Goal: Information Seeking & Learning: Learn about a topic

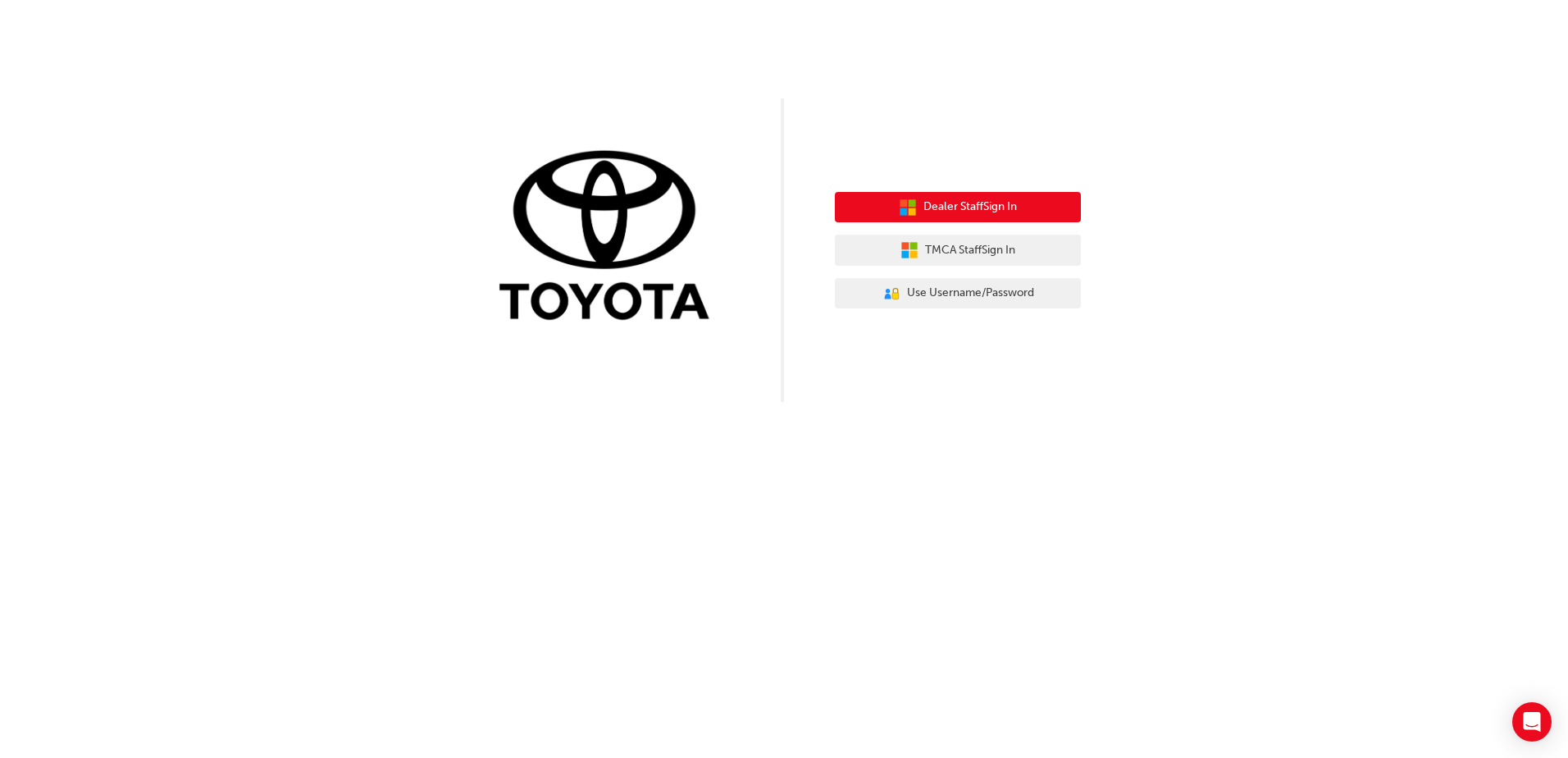
click at [986, 199] on span "Dealer Staff Sign In" at bounding box center [970, 207] width 94 height 19
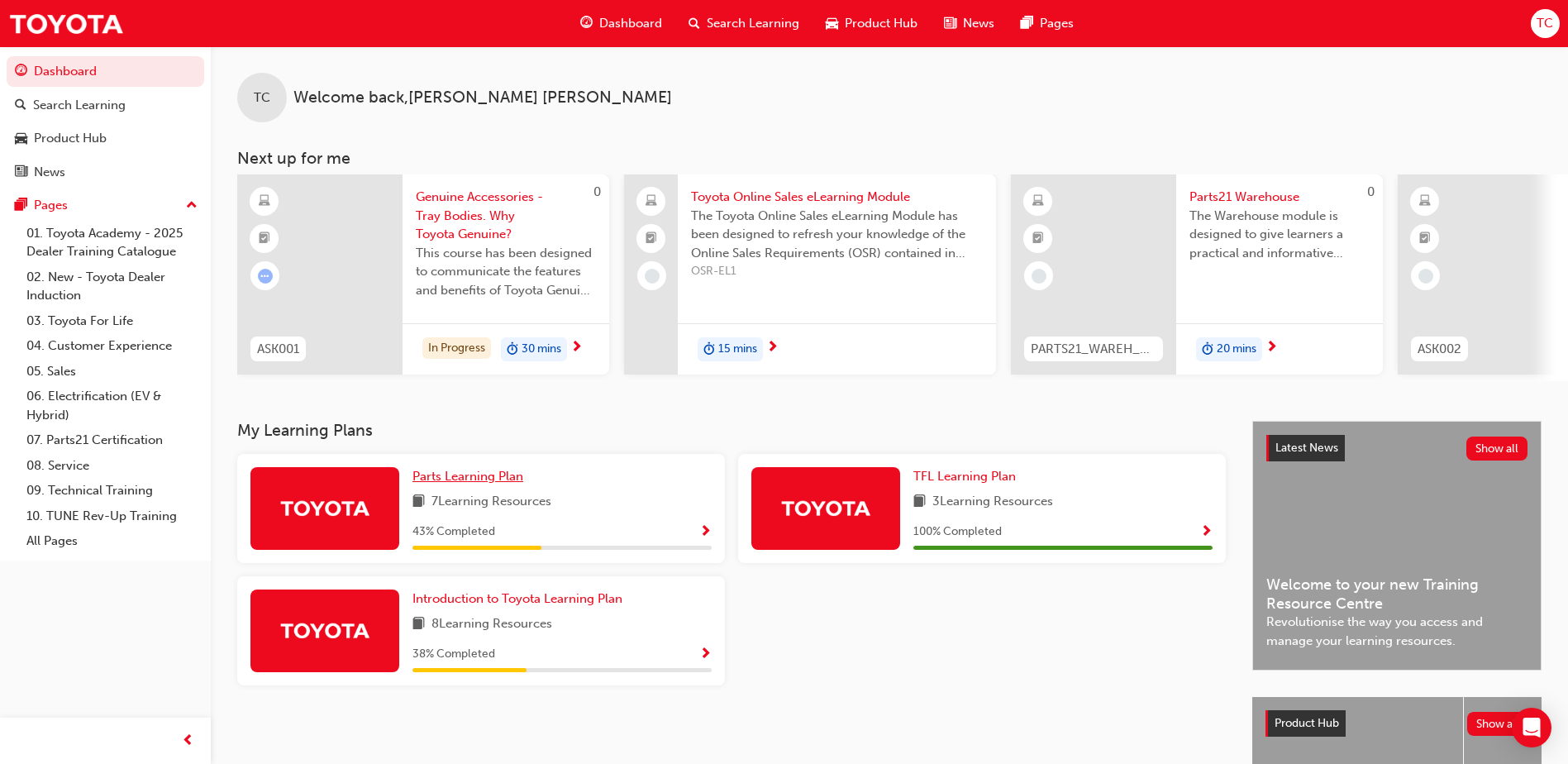
click at [465, 477] on span "Parts Learning Plan" at bounding box center [468, 476] width 111 height 15
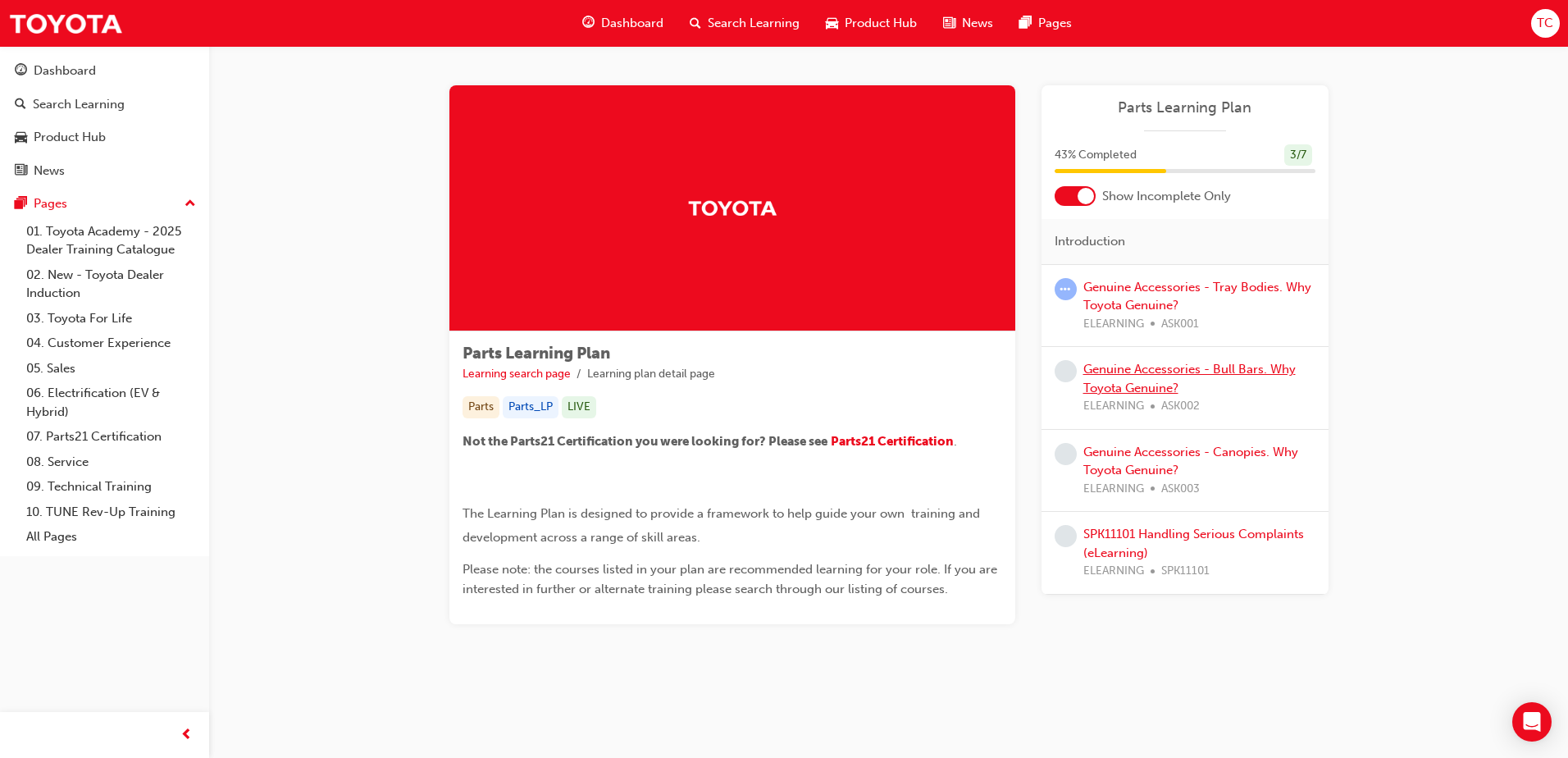
click at [1151, 383] on link "Genuine Accessories - Bull Bars. Why Toyota Genuine?" at bounding box center [1190, 378] width 213 height 34
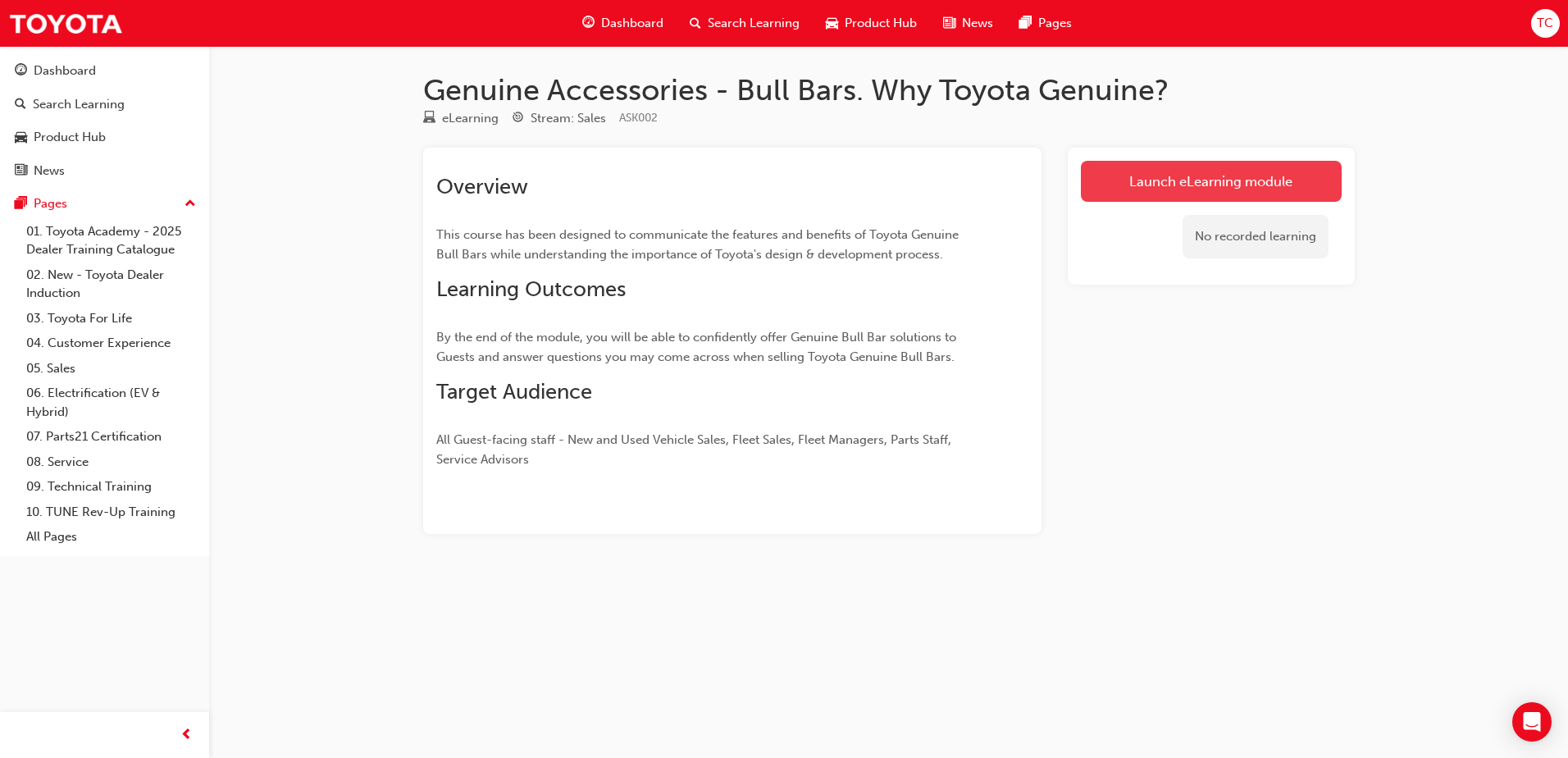
click at [1201, 176] on link "Launch eLearning module" at bounding box center [1212, 181] width 261 height 41
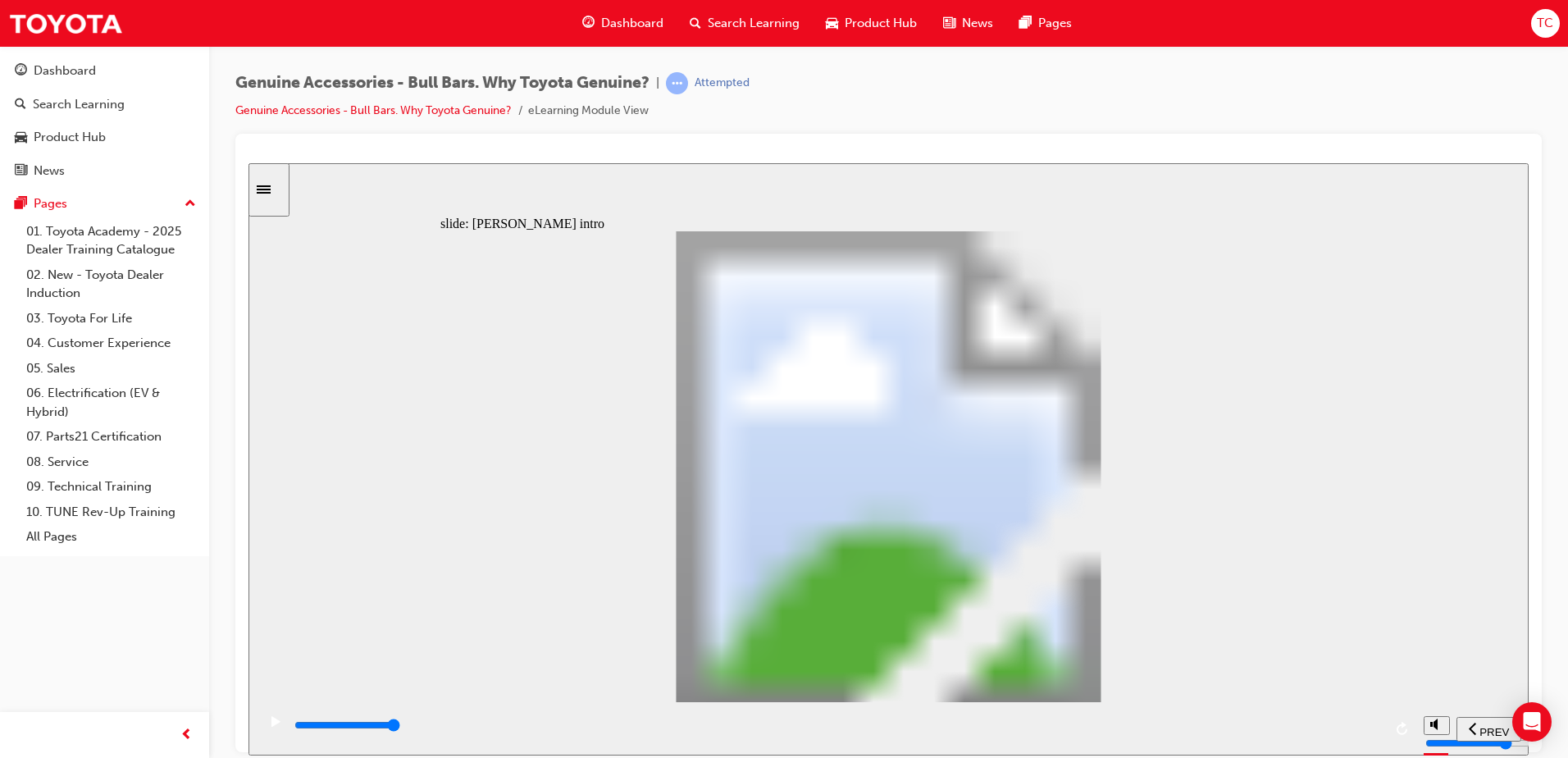
type input "8500"
type input "102"
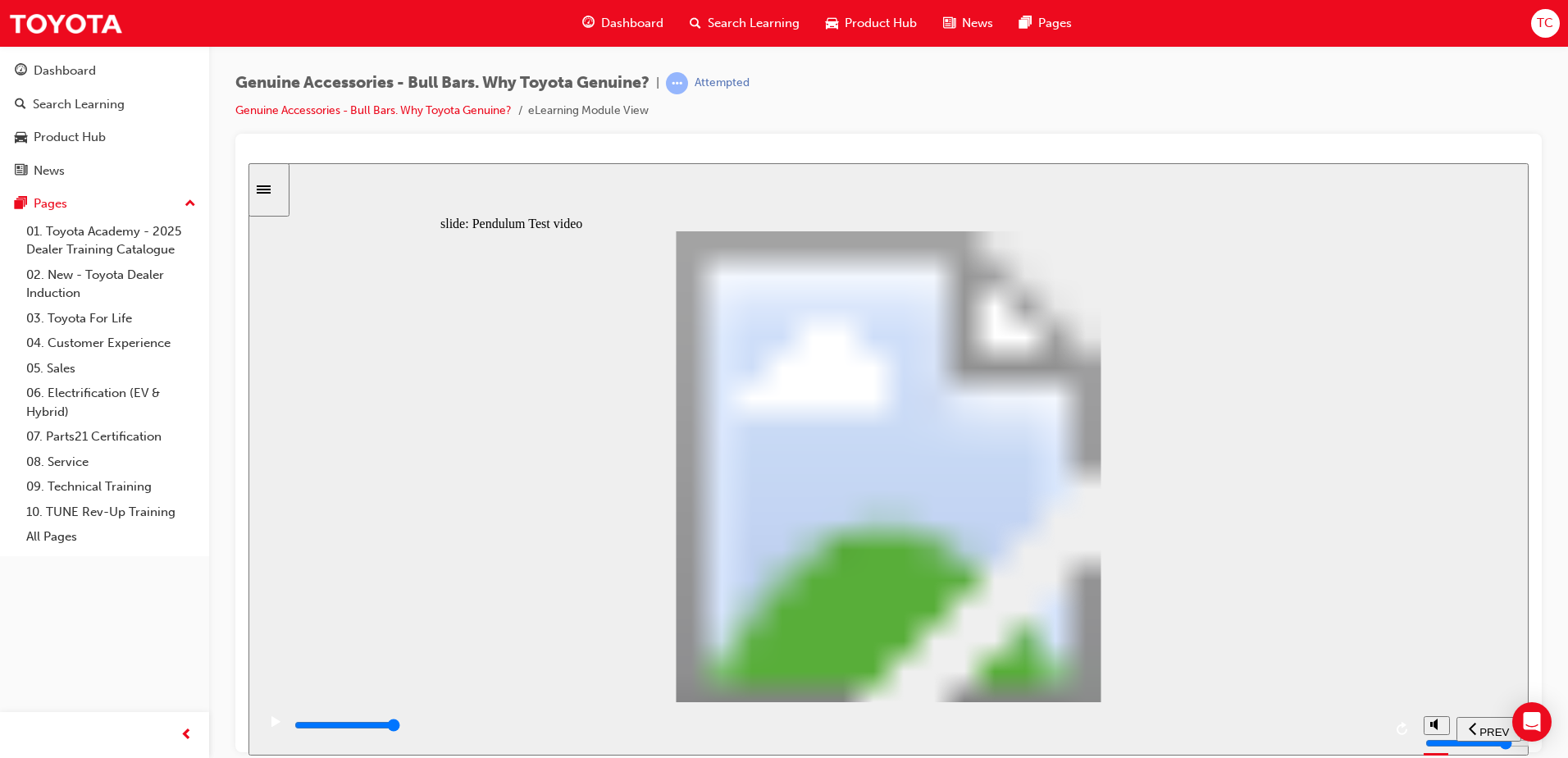
type input "5100"
type input "0"
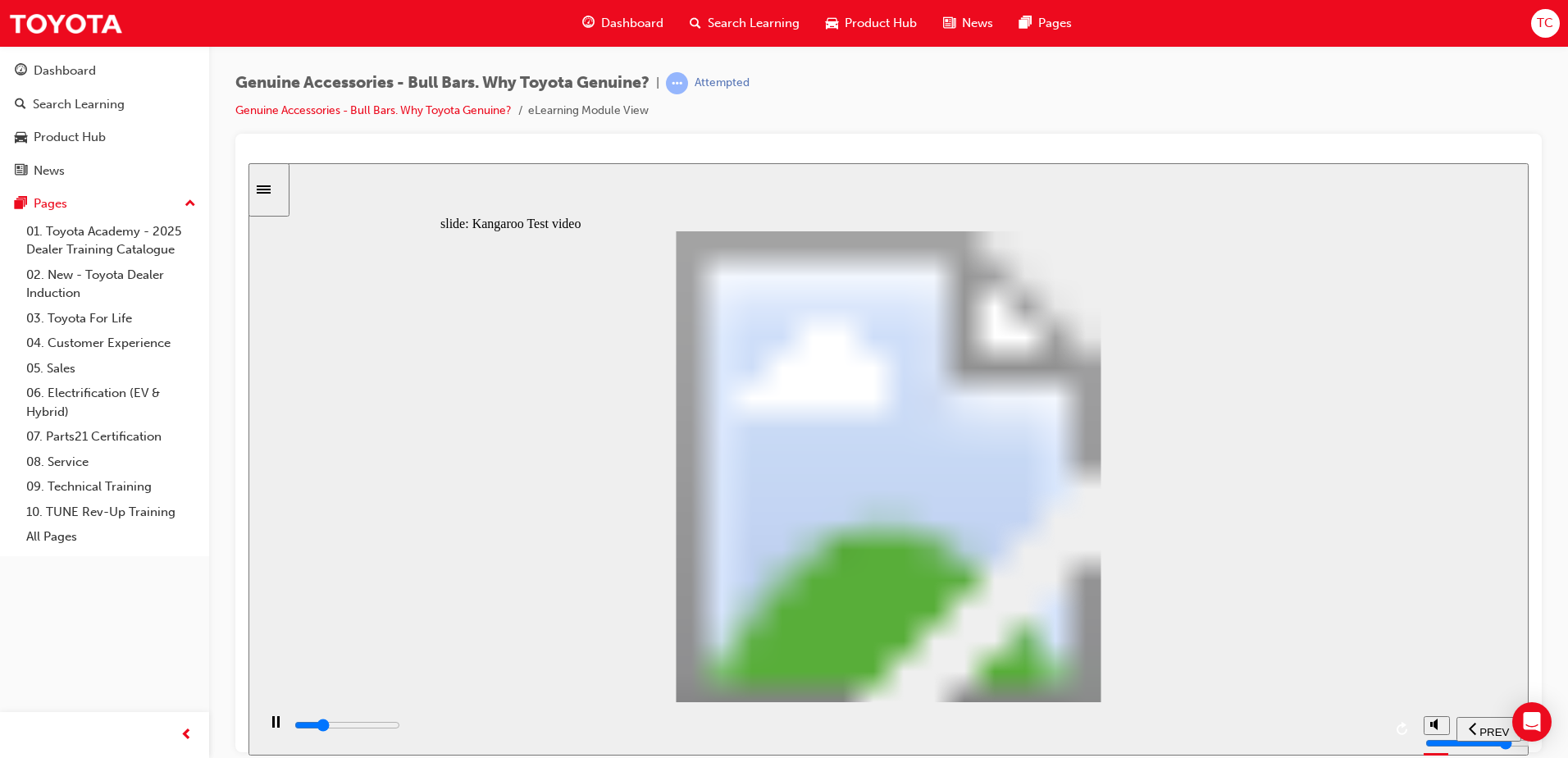
type input "5100"
type input "0"
type input "5200"
type input "0"
type input "5200"
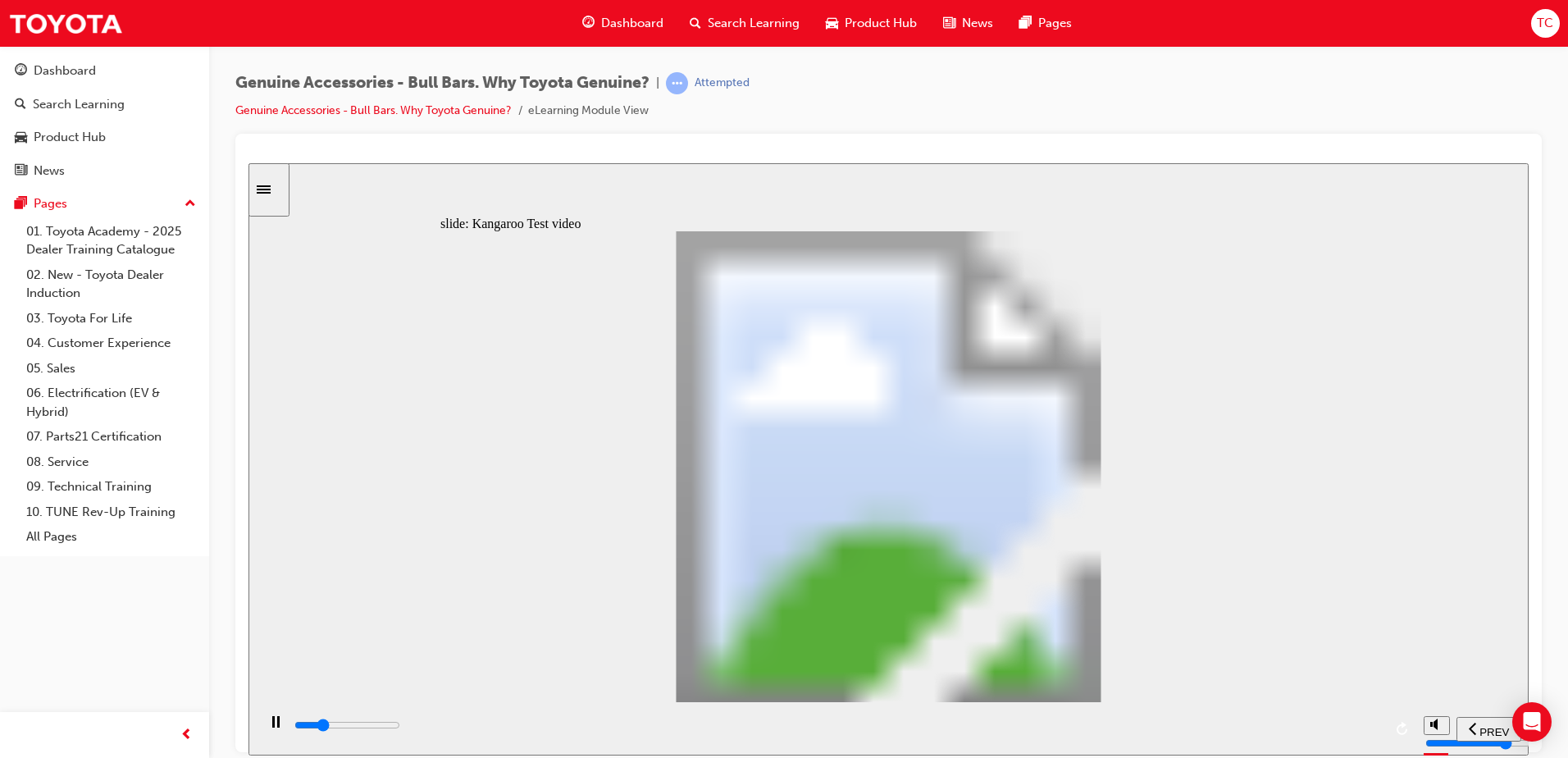
type input "0"
type input "5200"
type input "0"
type input "5200"
type input "0"
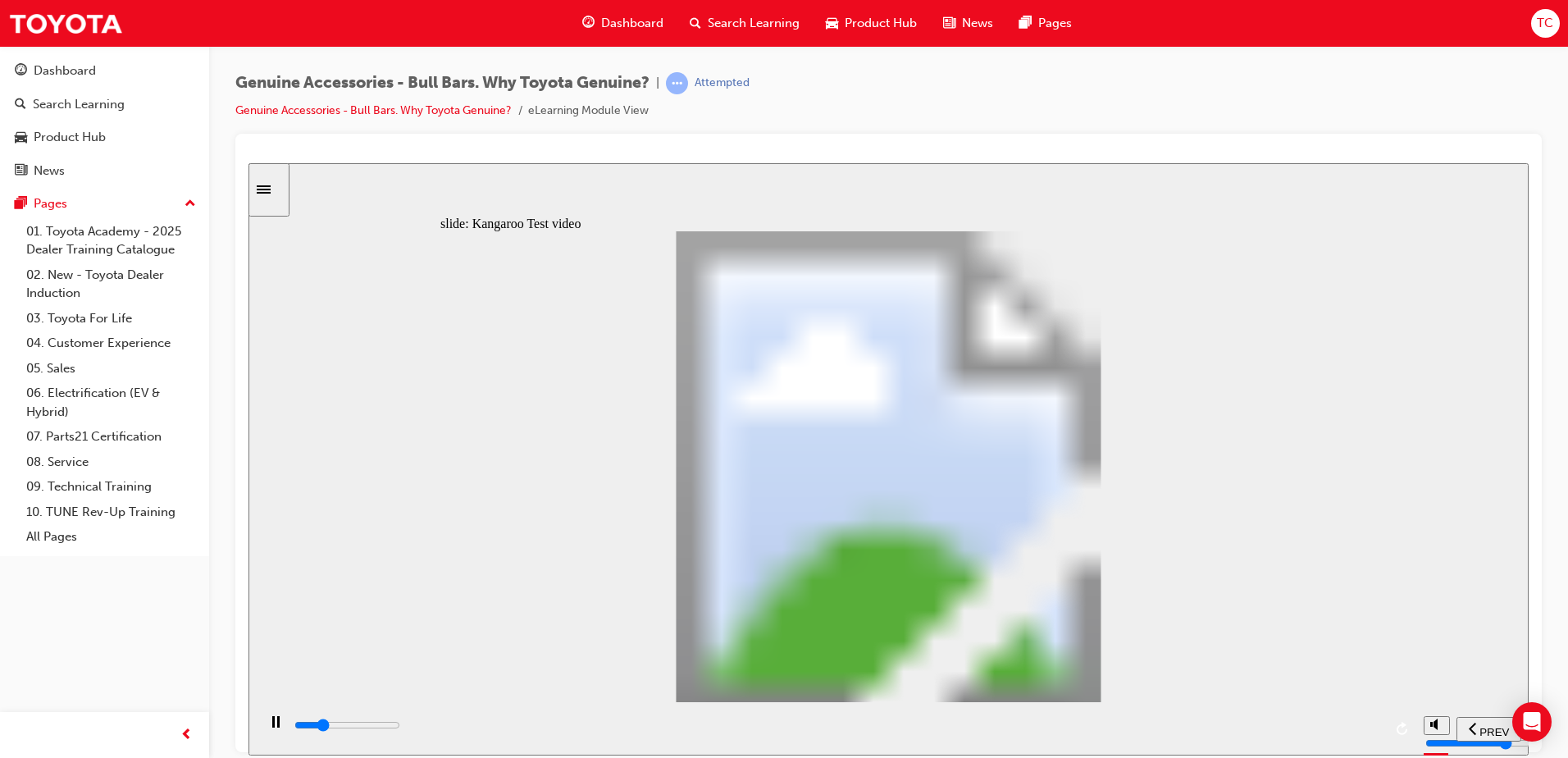
type input "5200"
type input "0"
type input "5200"
type input "0"
type input "5300"
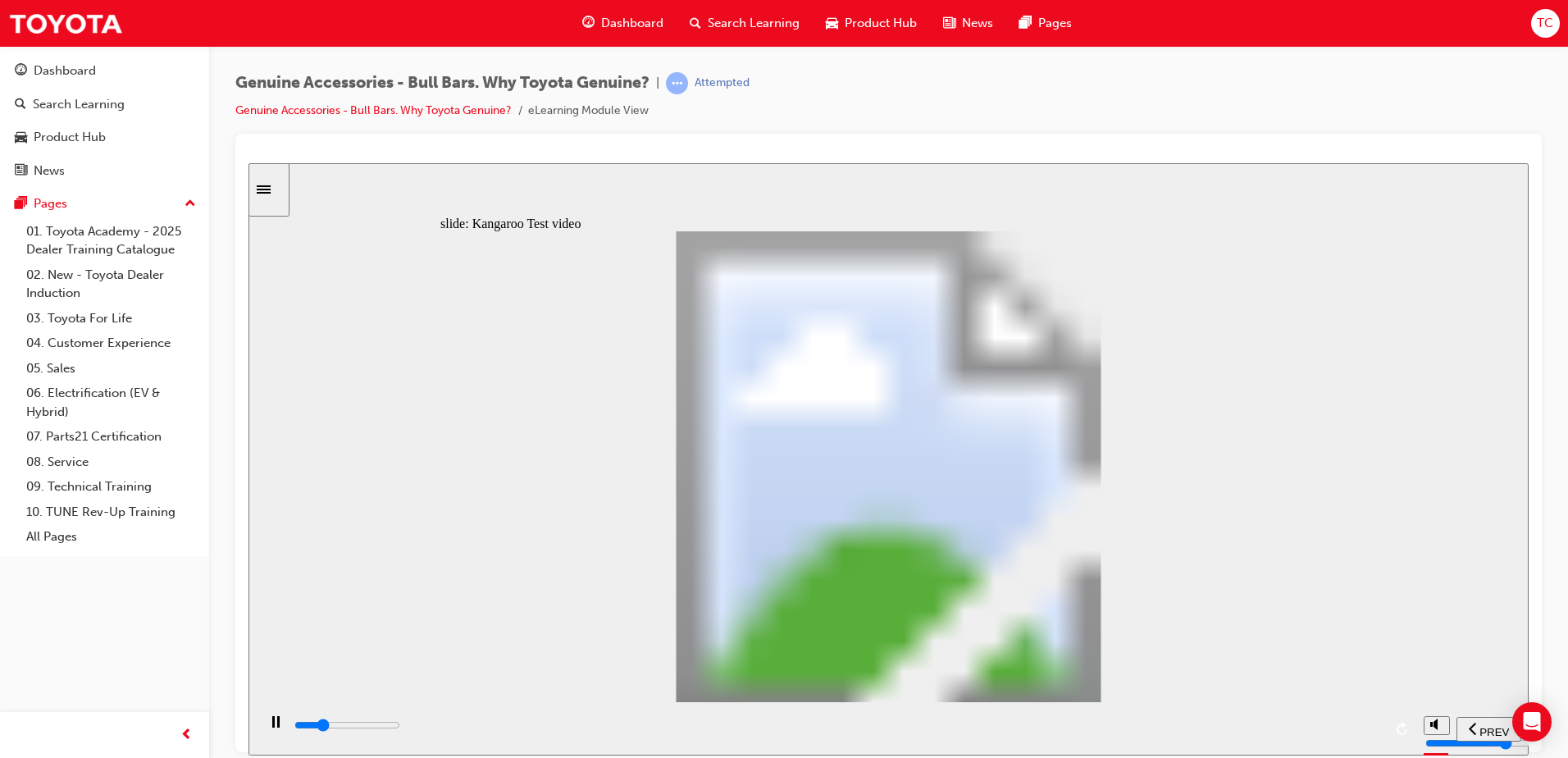
type input "0"
type input "5300"
type input "0"
type input "5300"
type input "0"
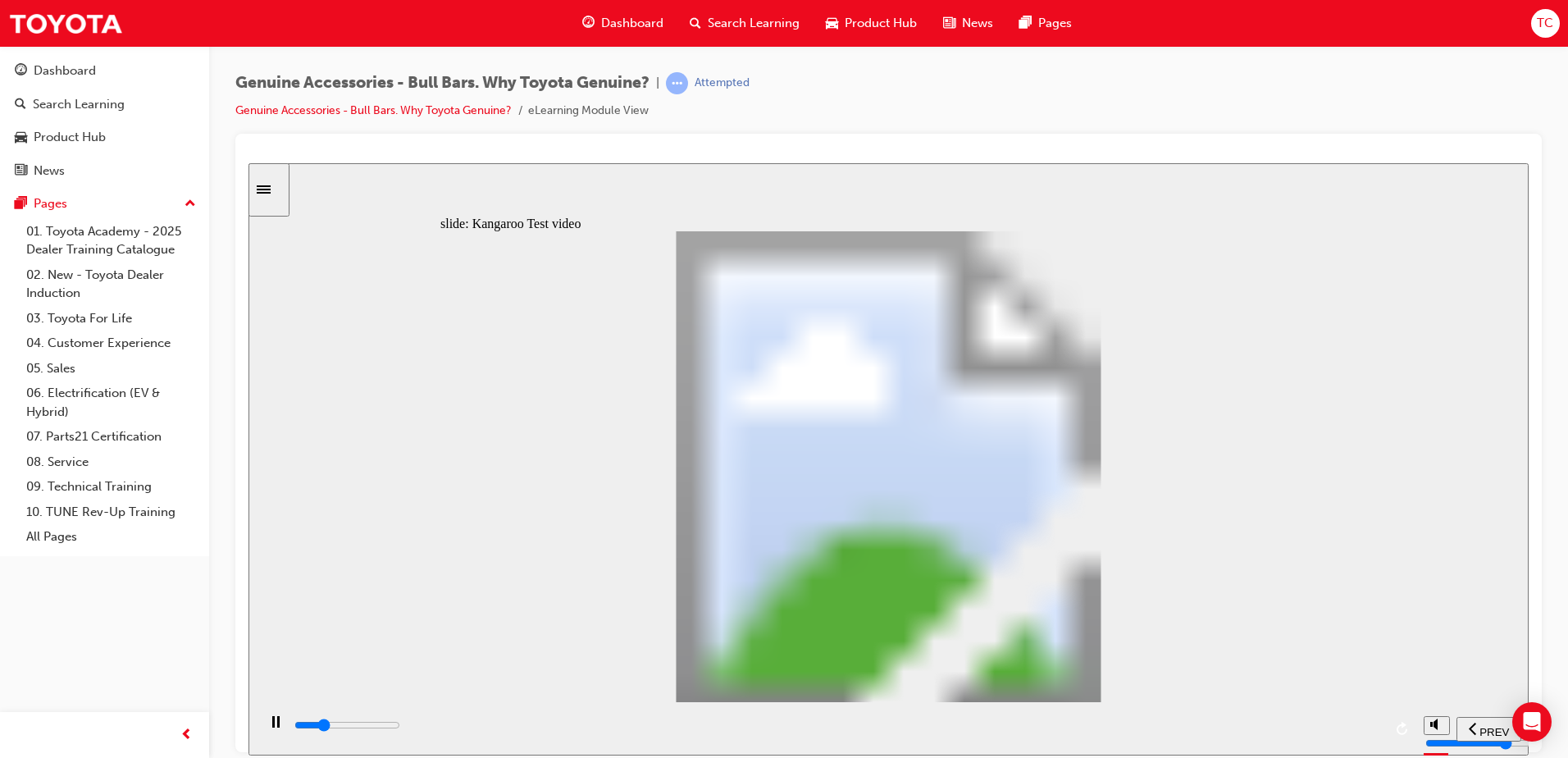
type input "5300"
type input "0"
type input "5300"
type input "0"
type input "5400"
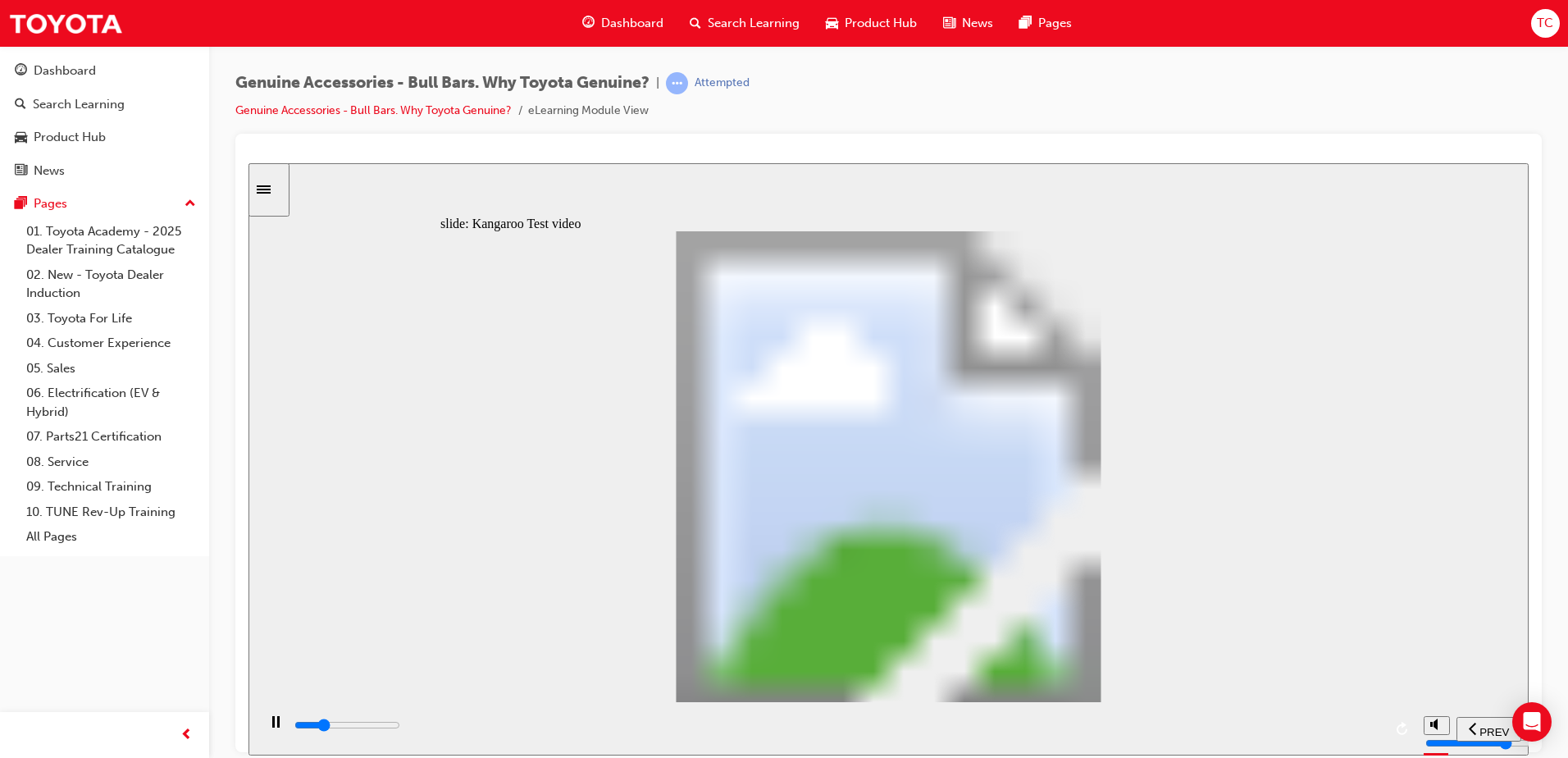
type input "0"
type input "5700"
type input "1"
type input "5900"
type input "1"
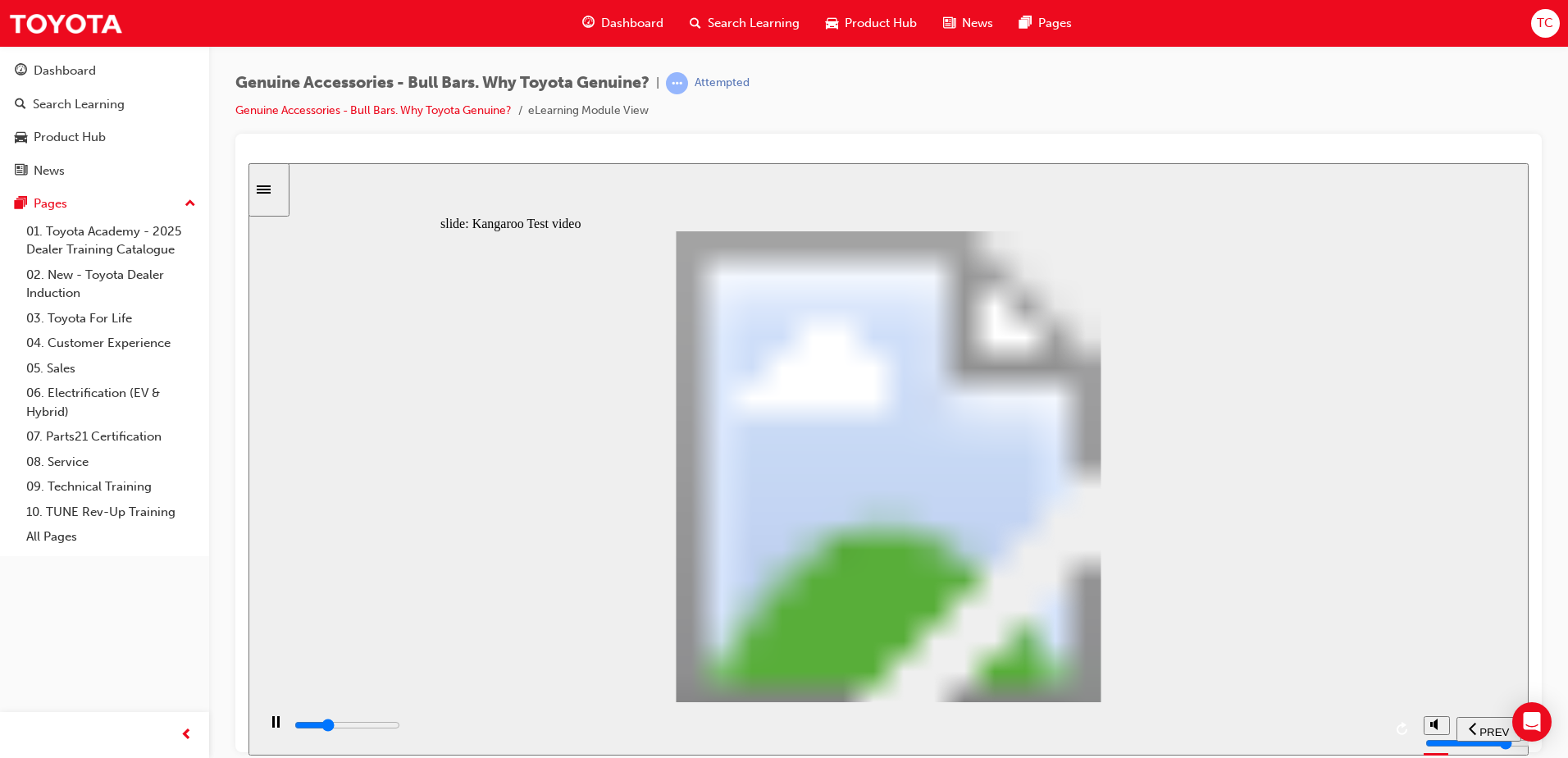
type input "6200"
type input "1"
type input "6400"
type input "2"
type input "6700"
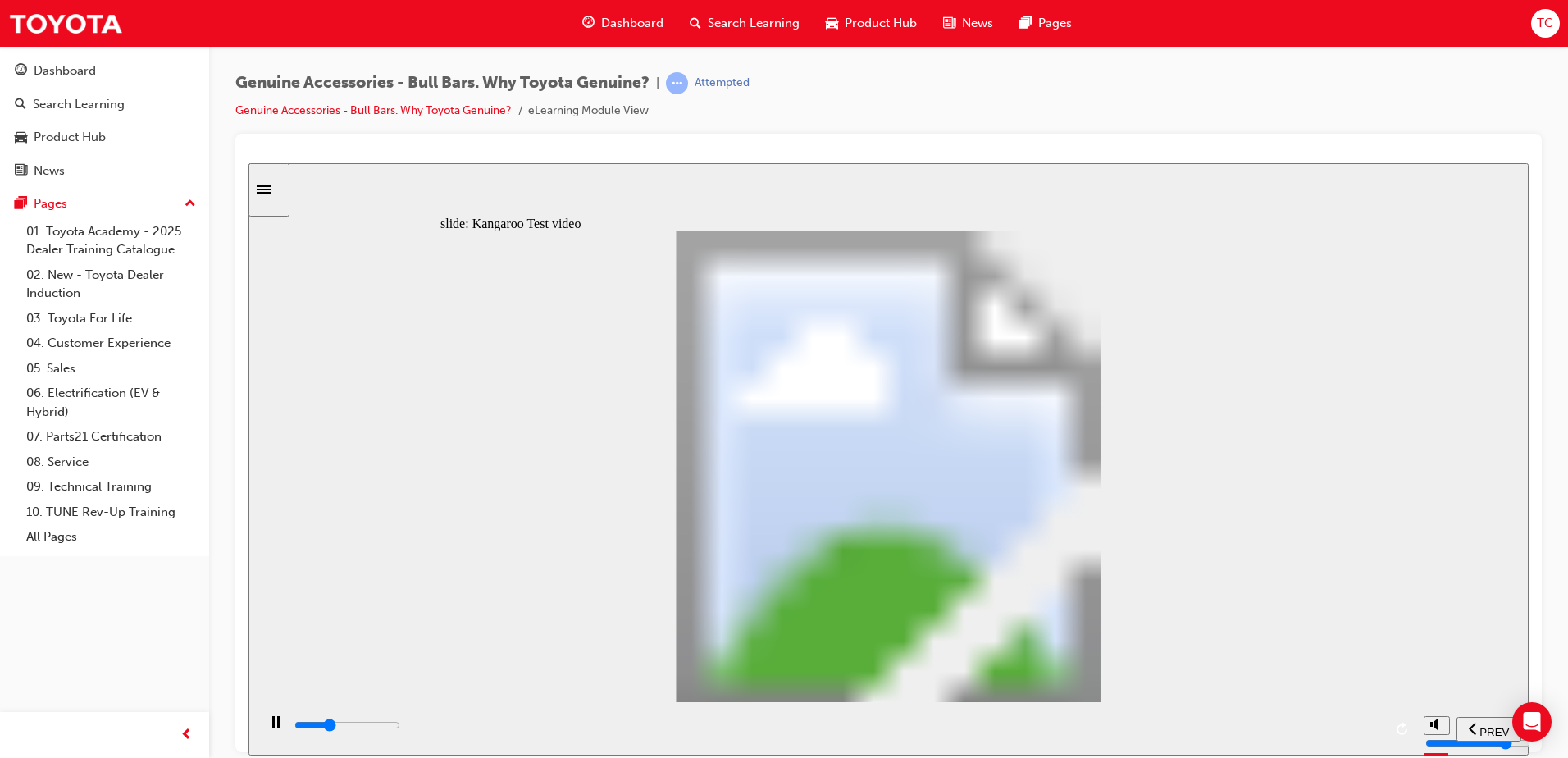
type input "2"
type input "7000"
type input "2"
type input "7200"
type input "2"
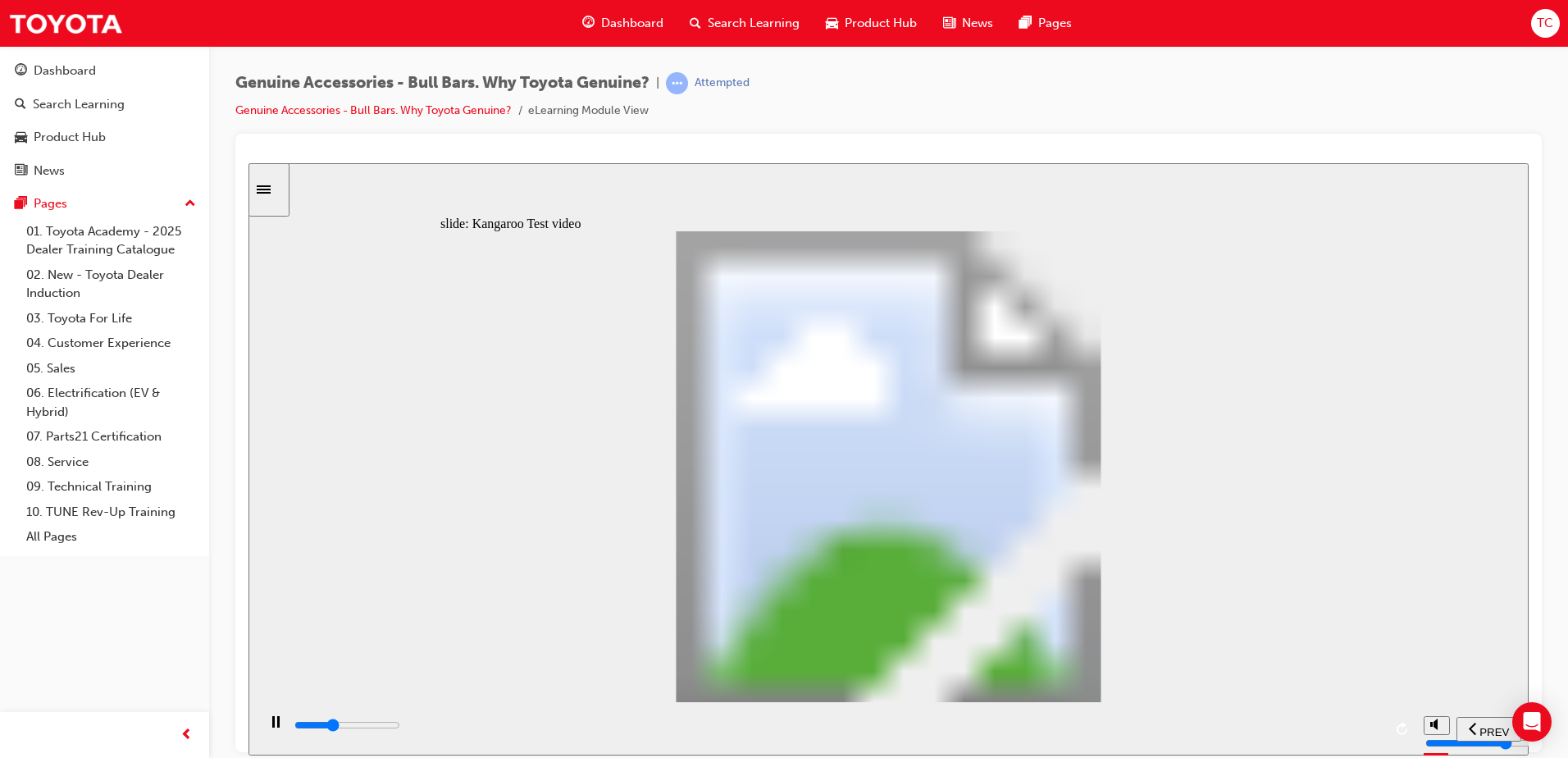
type input "7500"
type input "3"
type input "7800"
type input "3"
type input "8100"
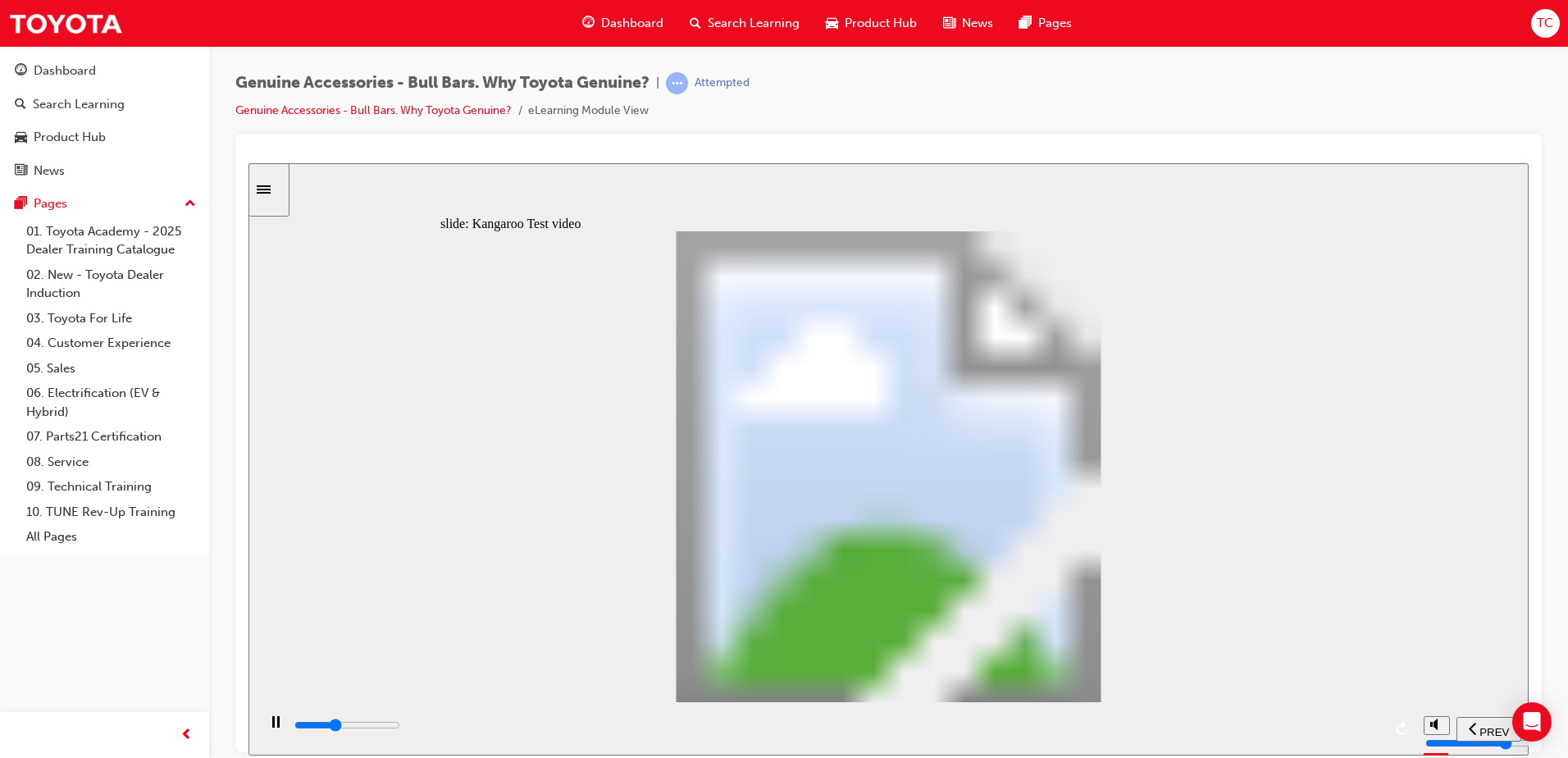
type input "3"
type input "8300"
type input "3"
type input "8600"
type input "4"
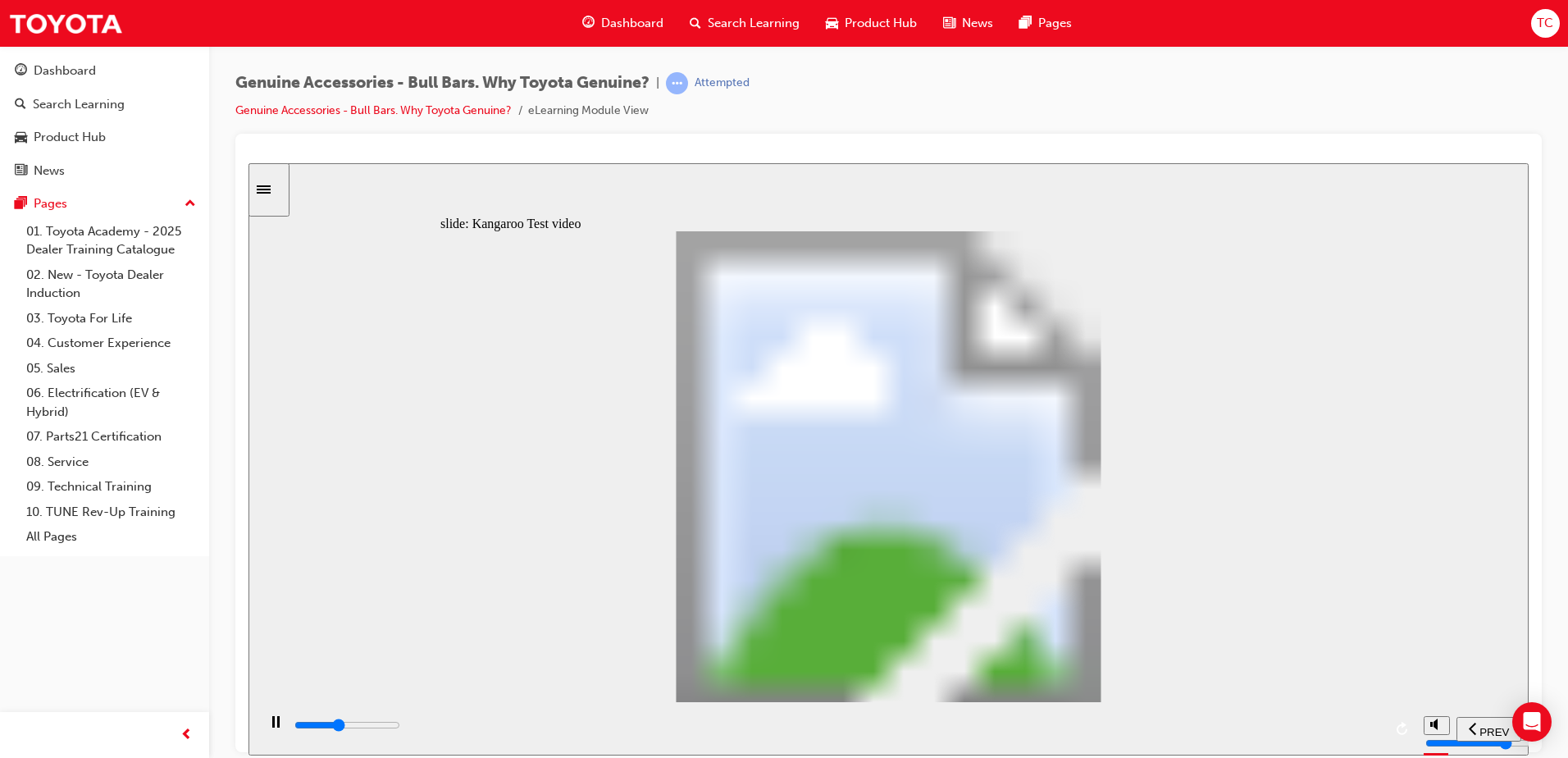
type input "8800"
type input "4"
type input "9100"
type input "4"
type input "9400"
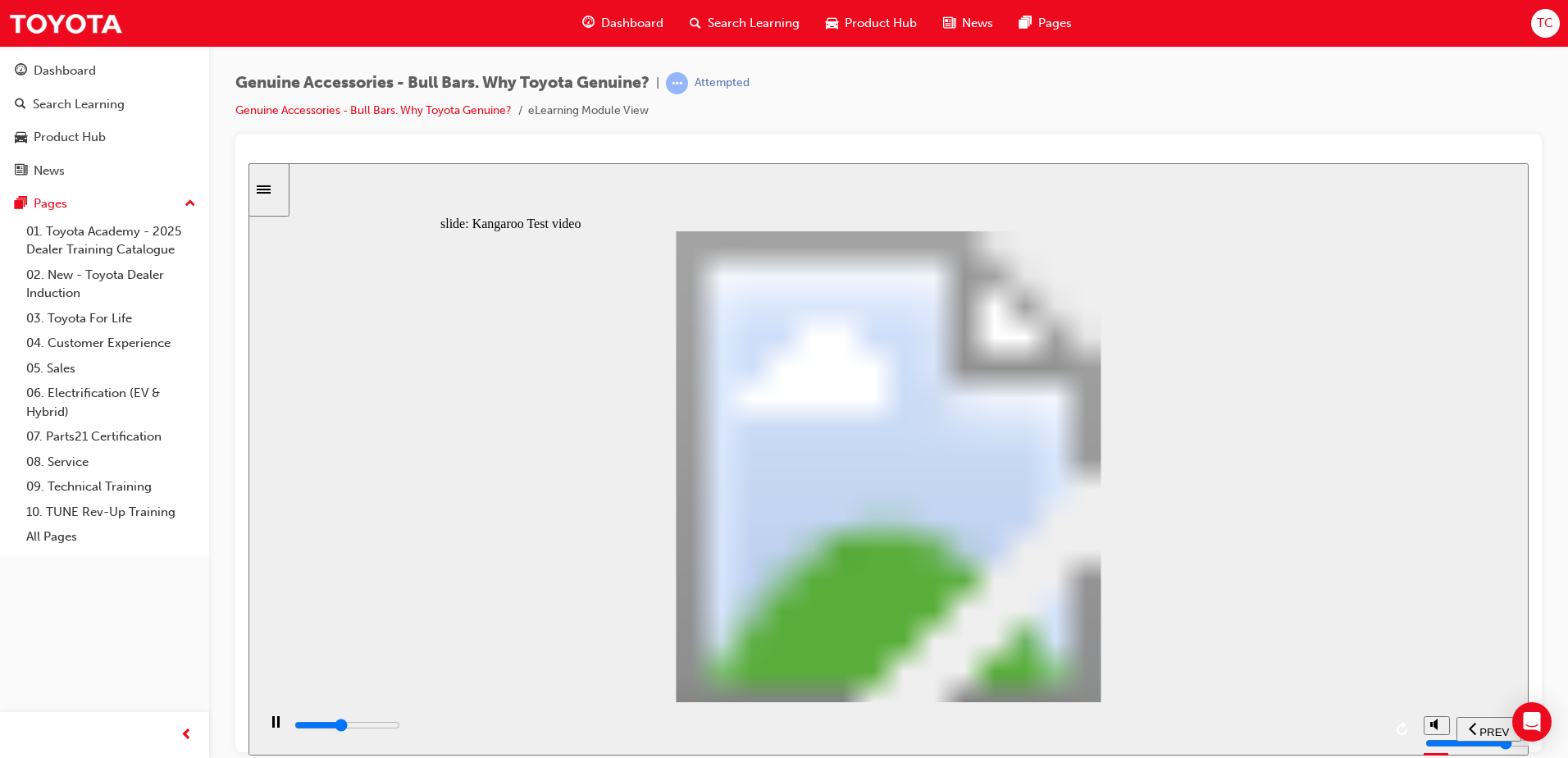
type input "4"
type input "9600"
type input "5"
type input "9900"
type input "5"
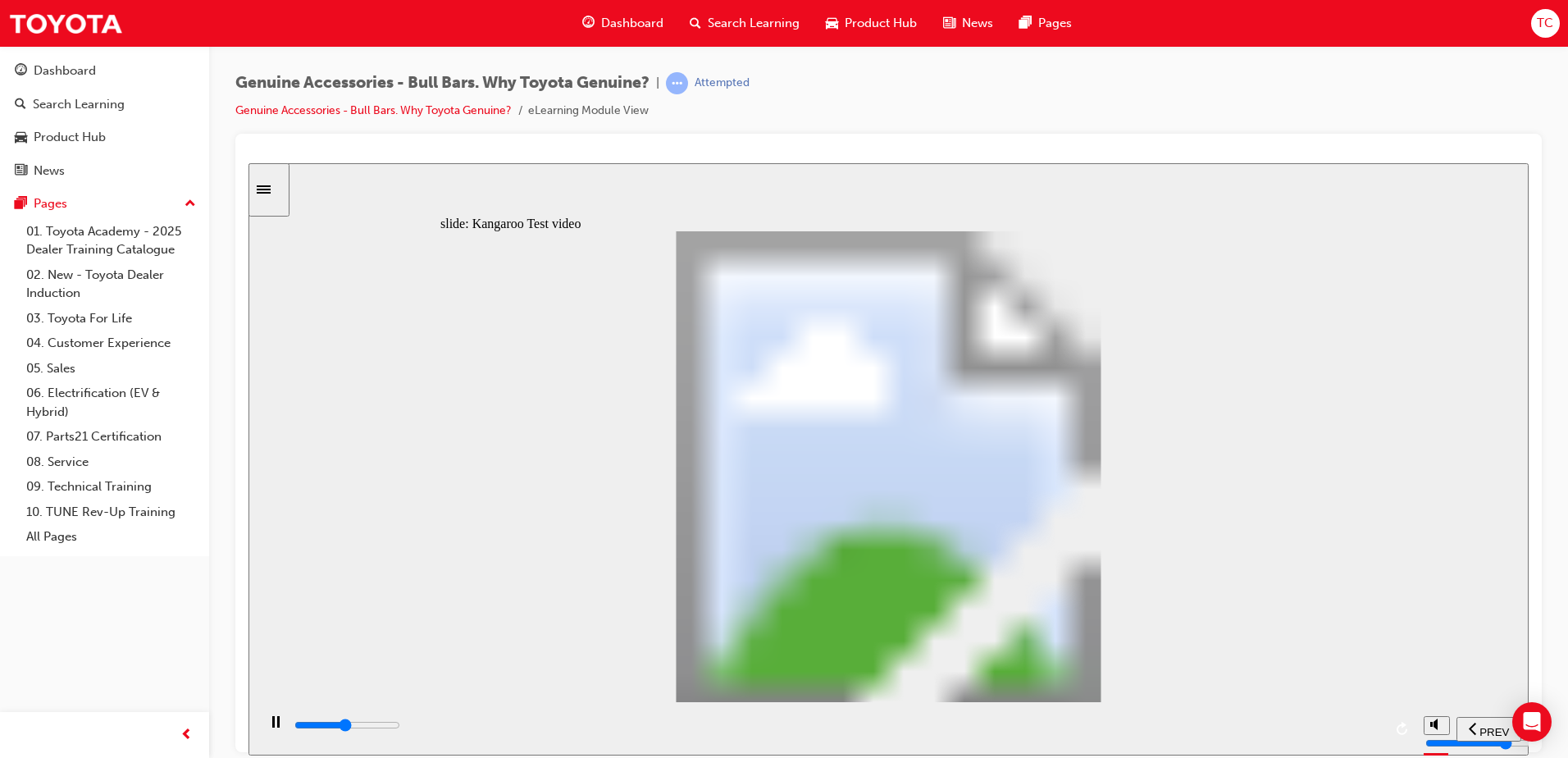
type input "10200"
type input "5"
type input "10400"
type input "6"
type input "10700"
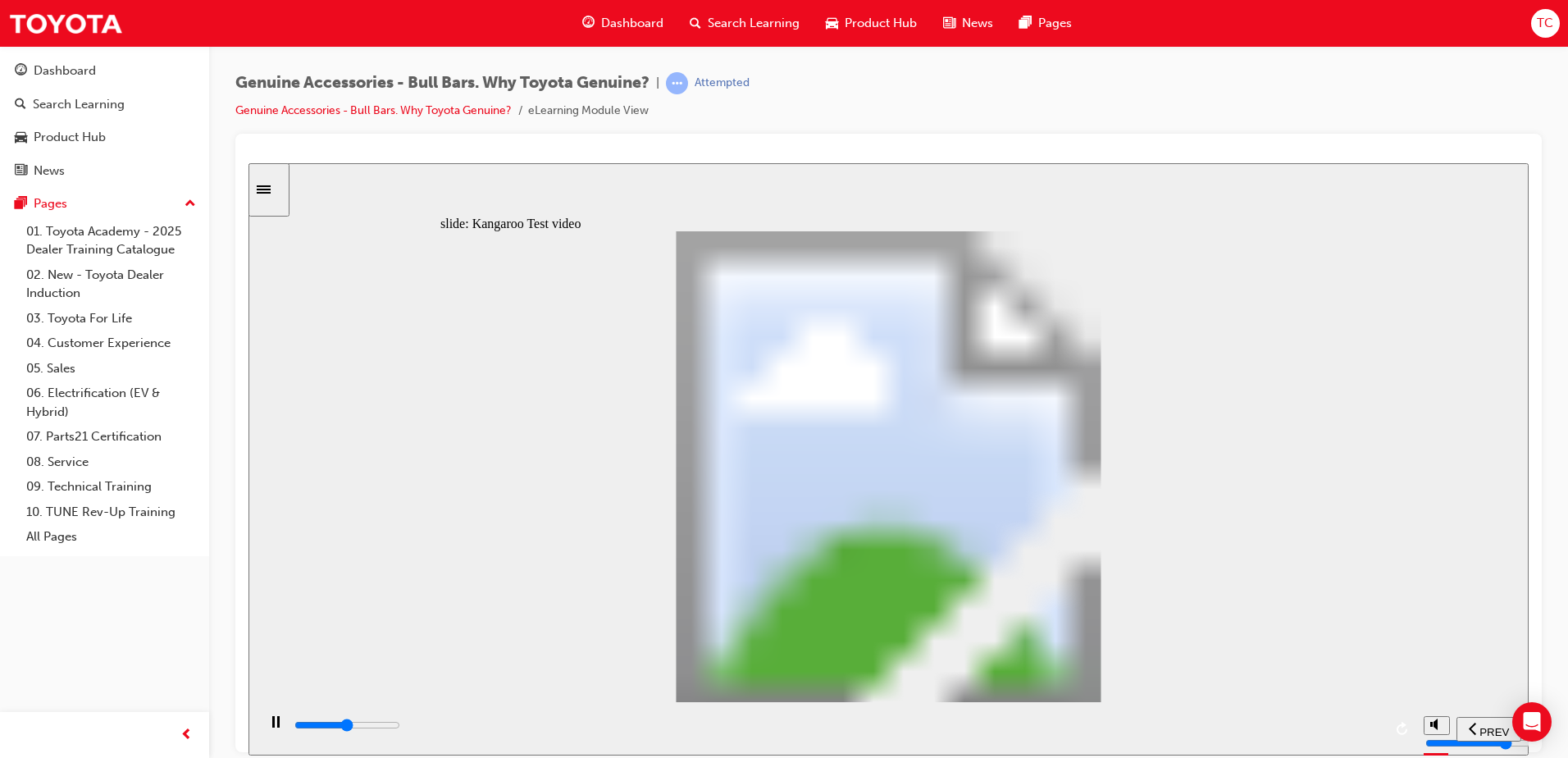
type input "6"
type input "11000"
type input "6"
type input "11200"
type input "6"
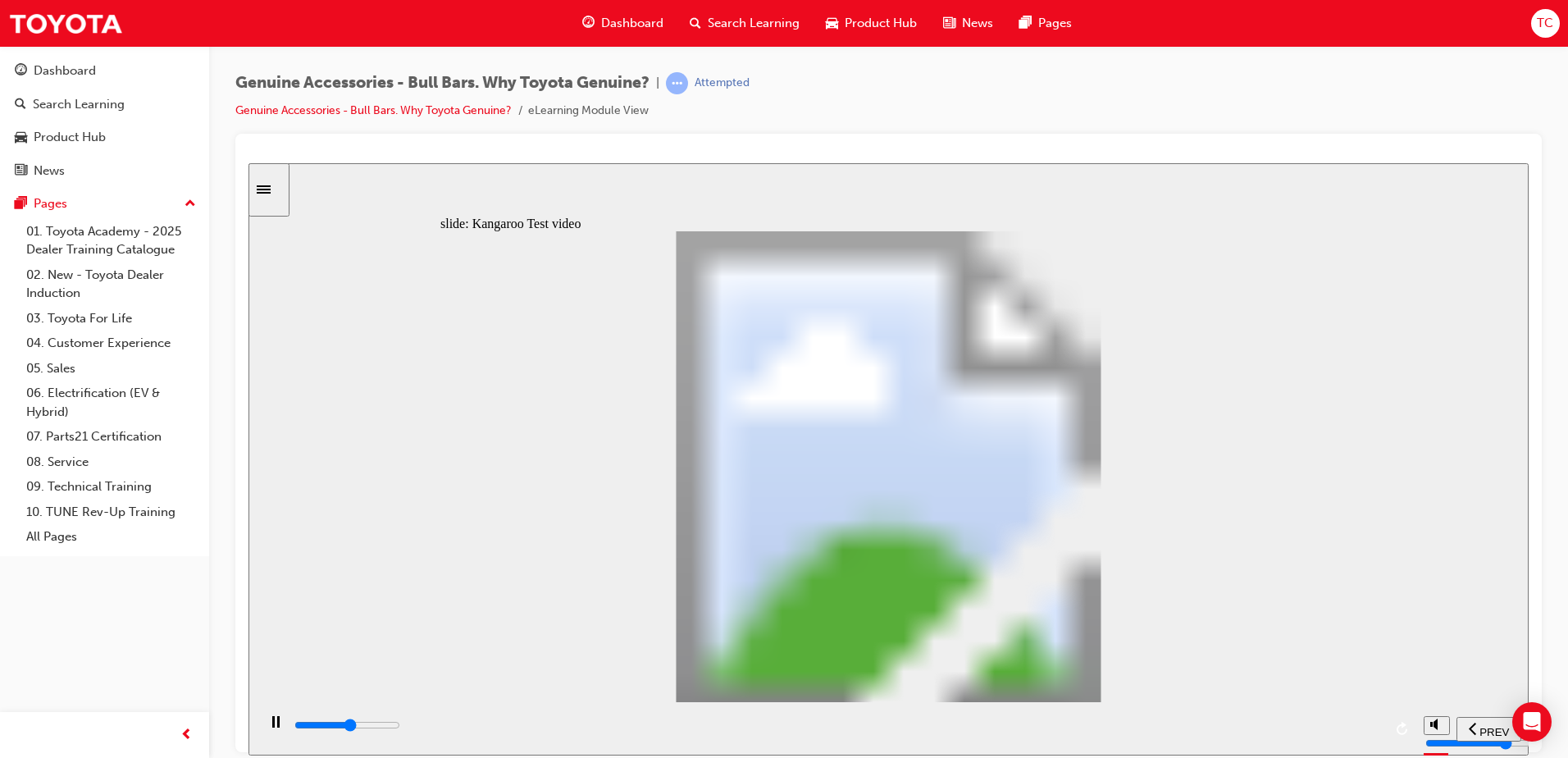
type input "11500"
type input "7"
type input "11800"
type input "7"
type input "12000"
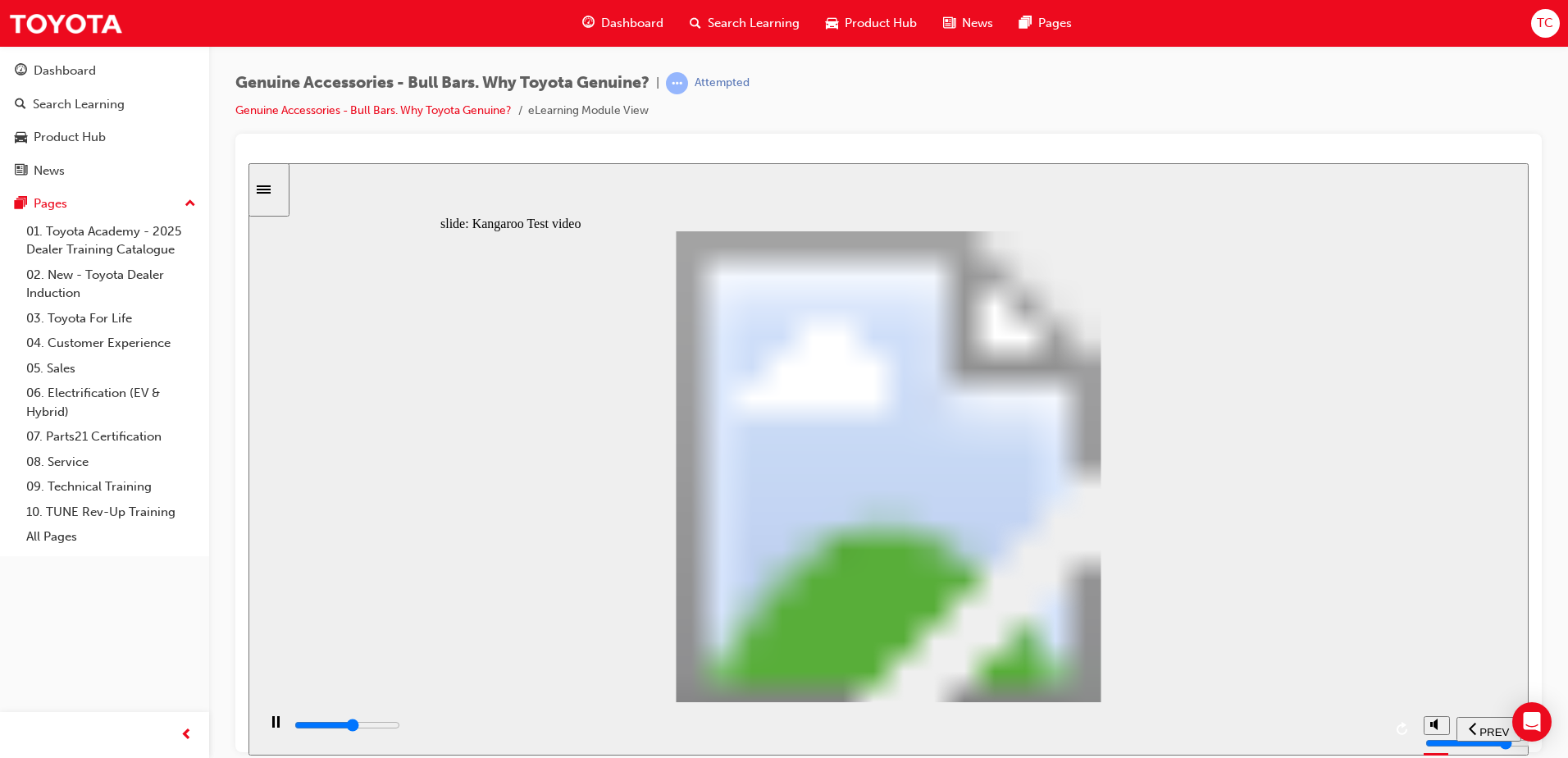
type input "7"
type input "12300"
type input "7"
type input "12600"
type input "8"
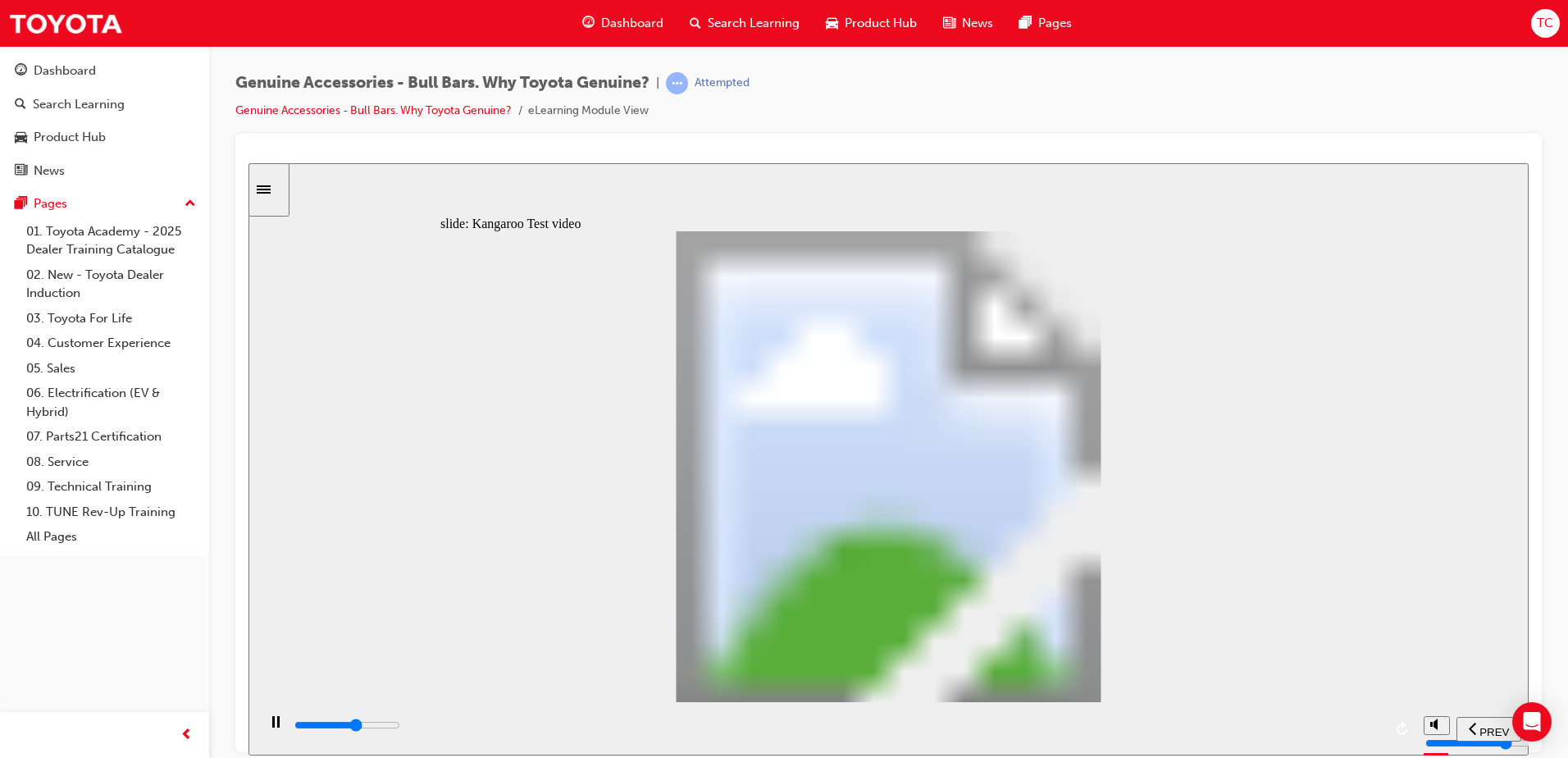
type input "12800"
type input "8"
type input "13100"
type input "8"
type input "13300"
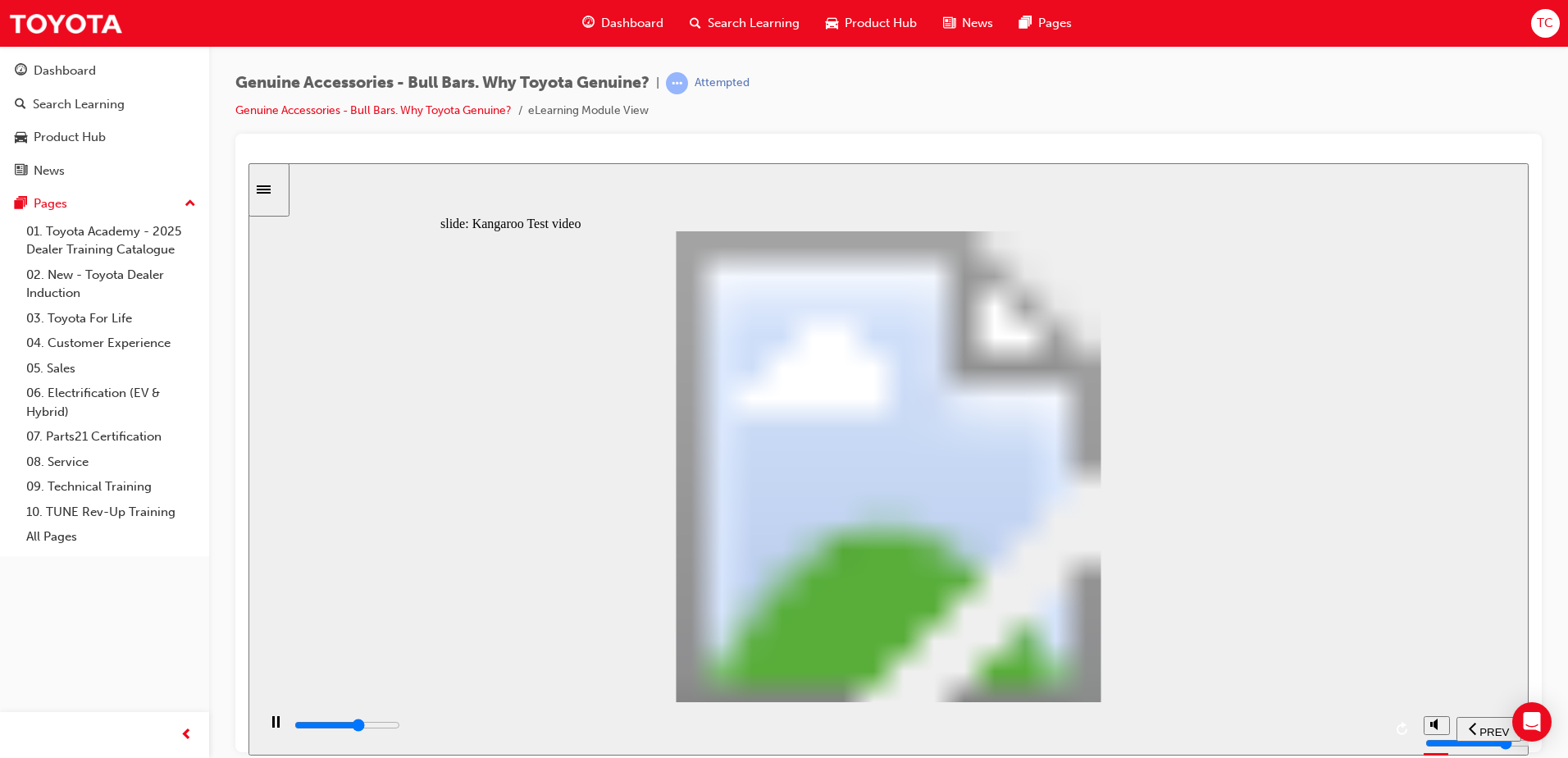
type input "8"
type input "13600"
type input "9"
type input "13900"
type input "9"
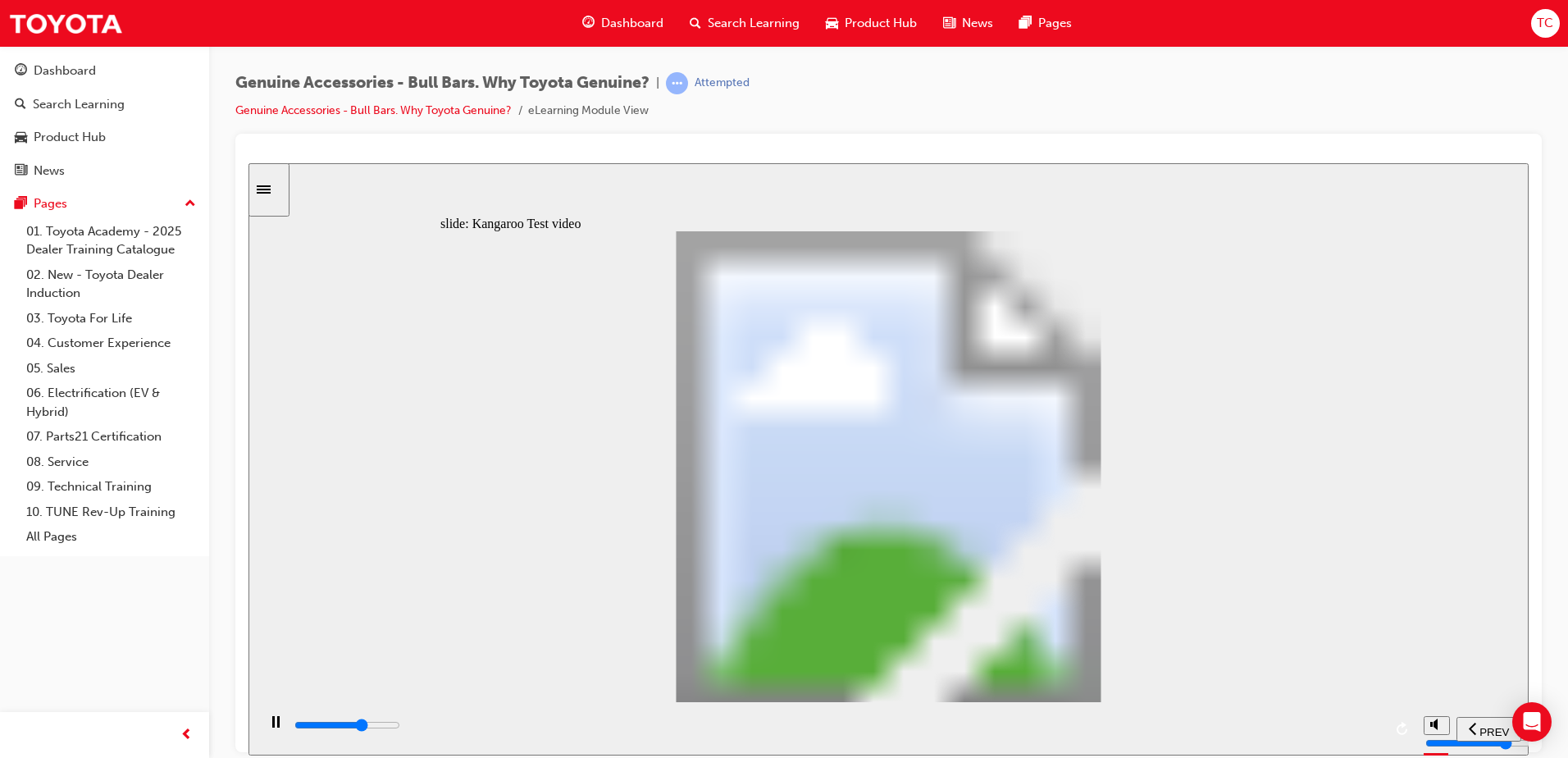
type input "14100"
type input "9"
type input "14400"
type input "10"
type input "14700"
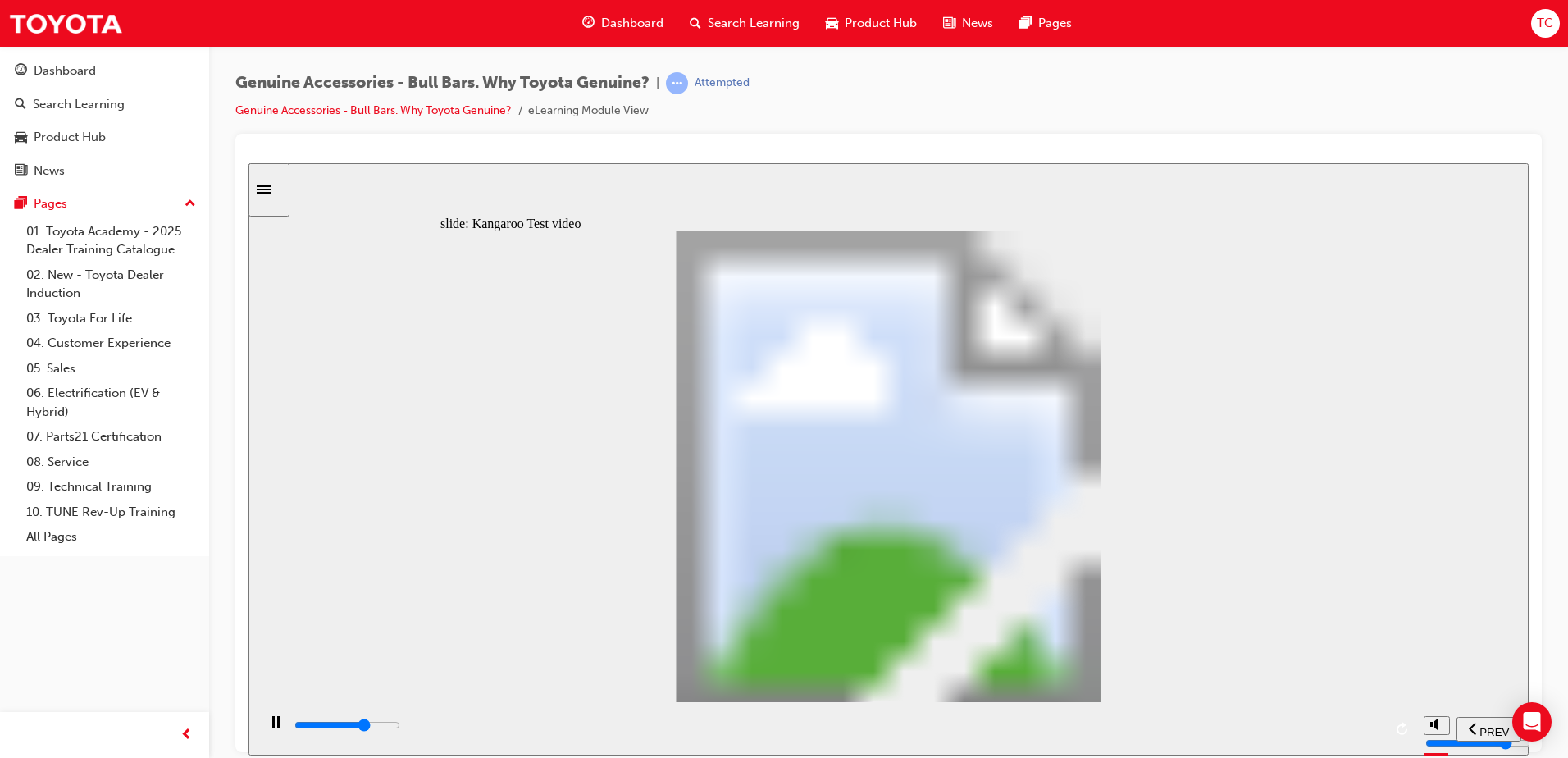
type input "10"
type input "14900"
type input "10"
type input "15200"
type input "10"
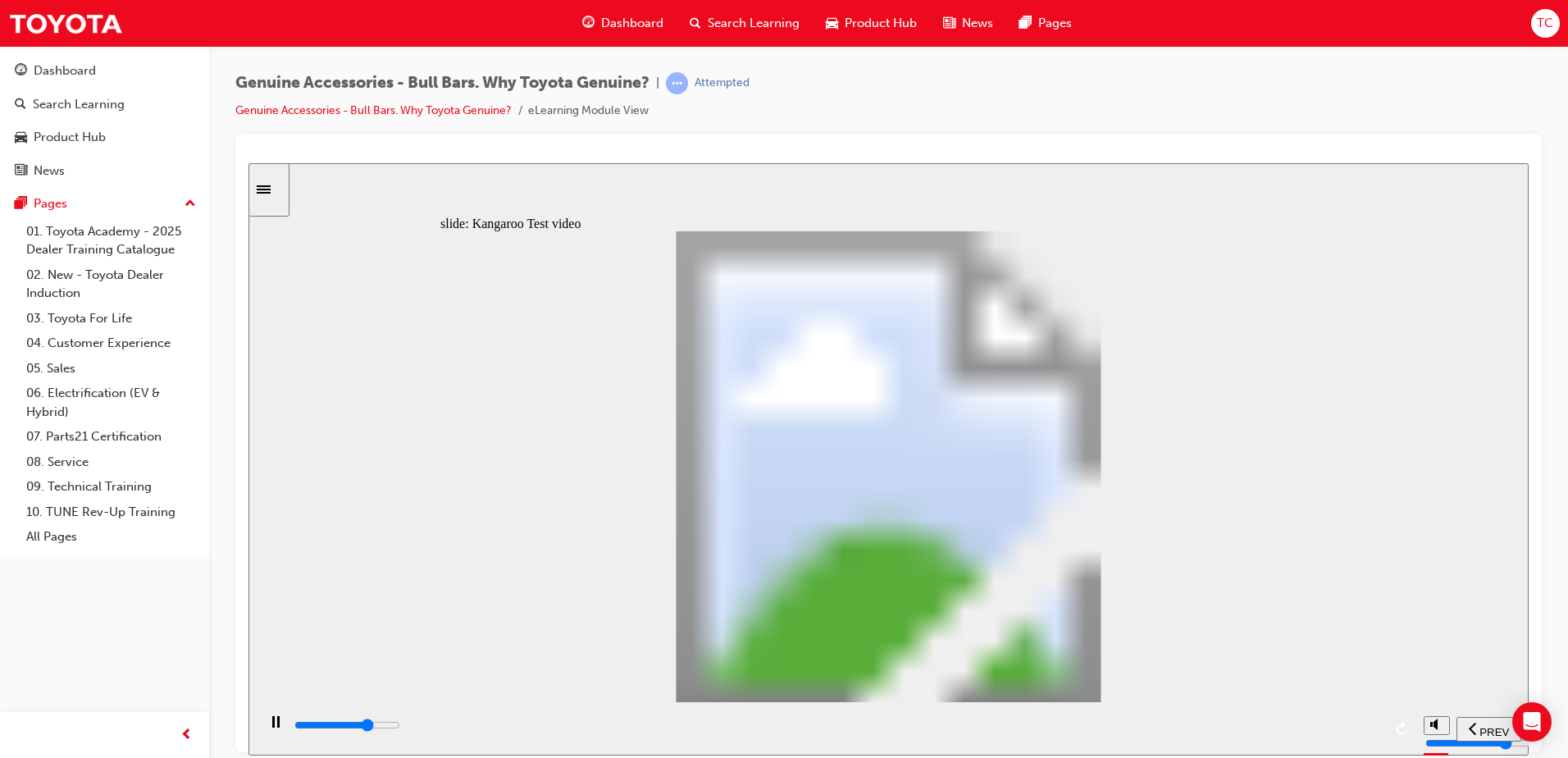
type input "15500"
type input "11"
type input "15700"
type input "11"
type input "16000"
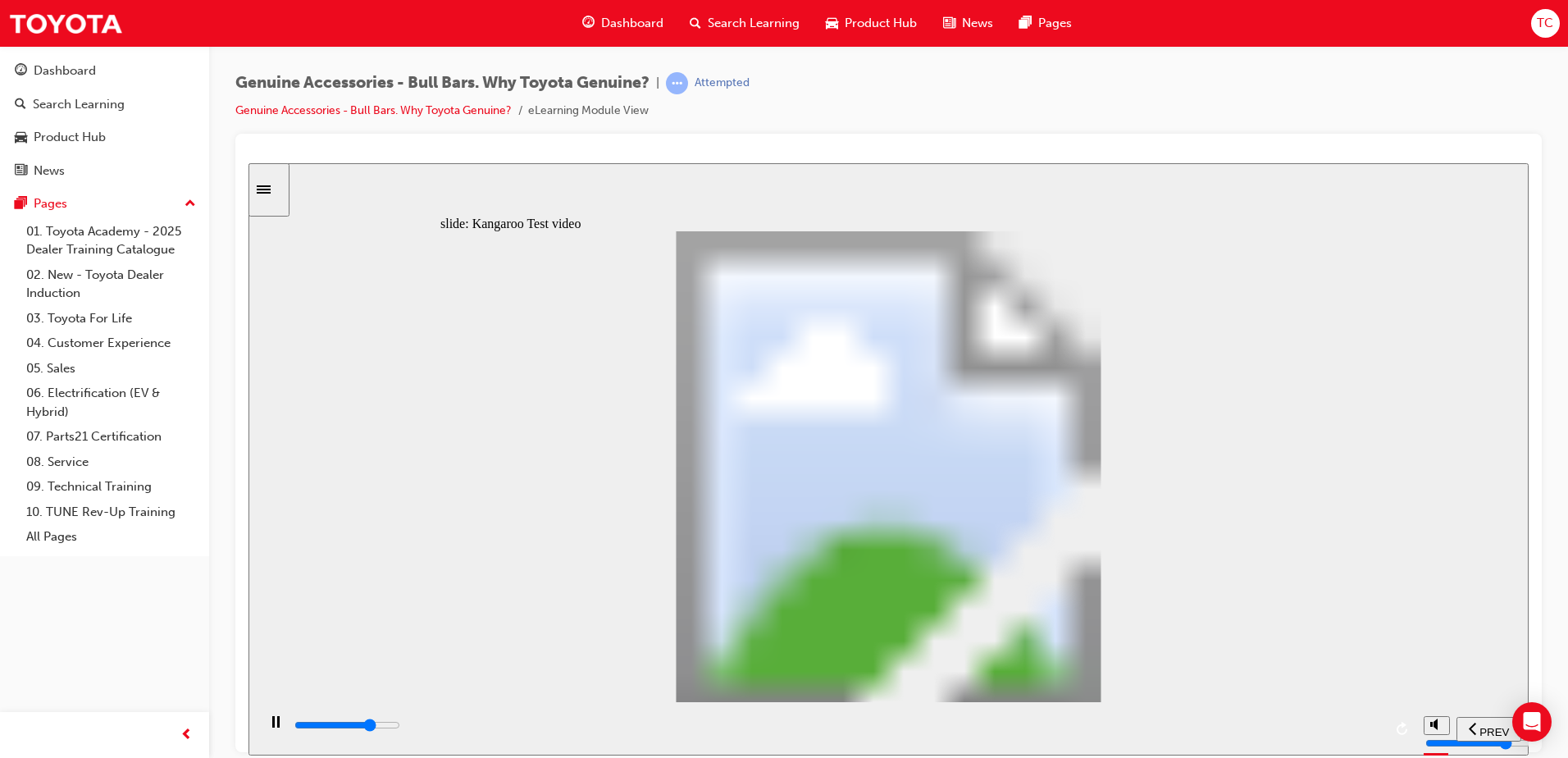
type input "11"
type input "16300"
type input "11"
type input "16500"
type input "12"
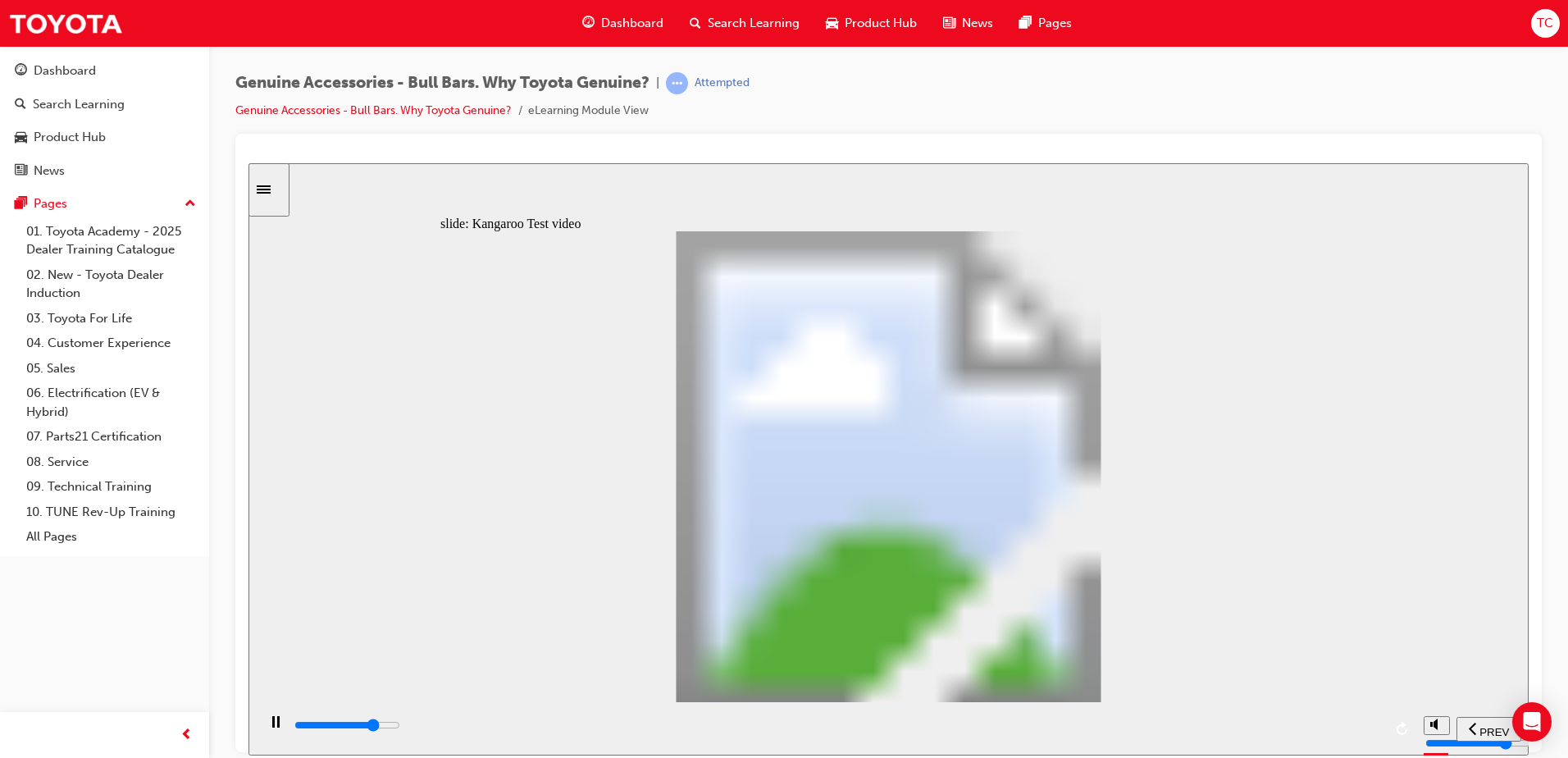
type input "16800"
type input "12"
type input "17100"
type input "12"
type input "17300"
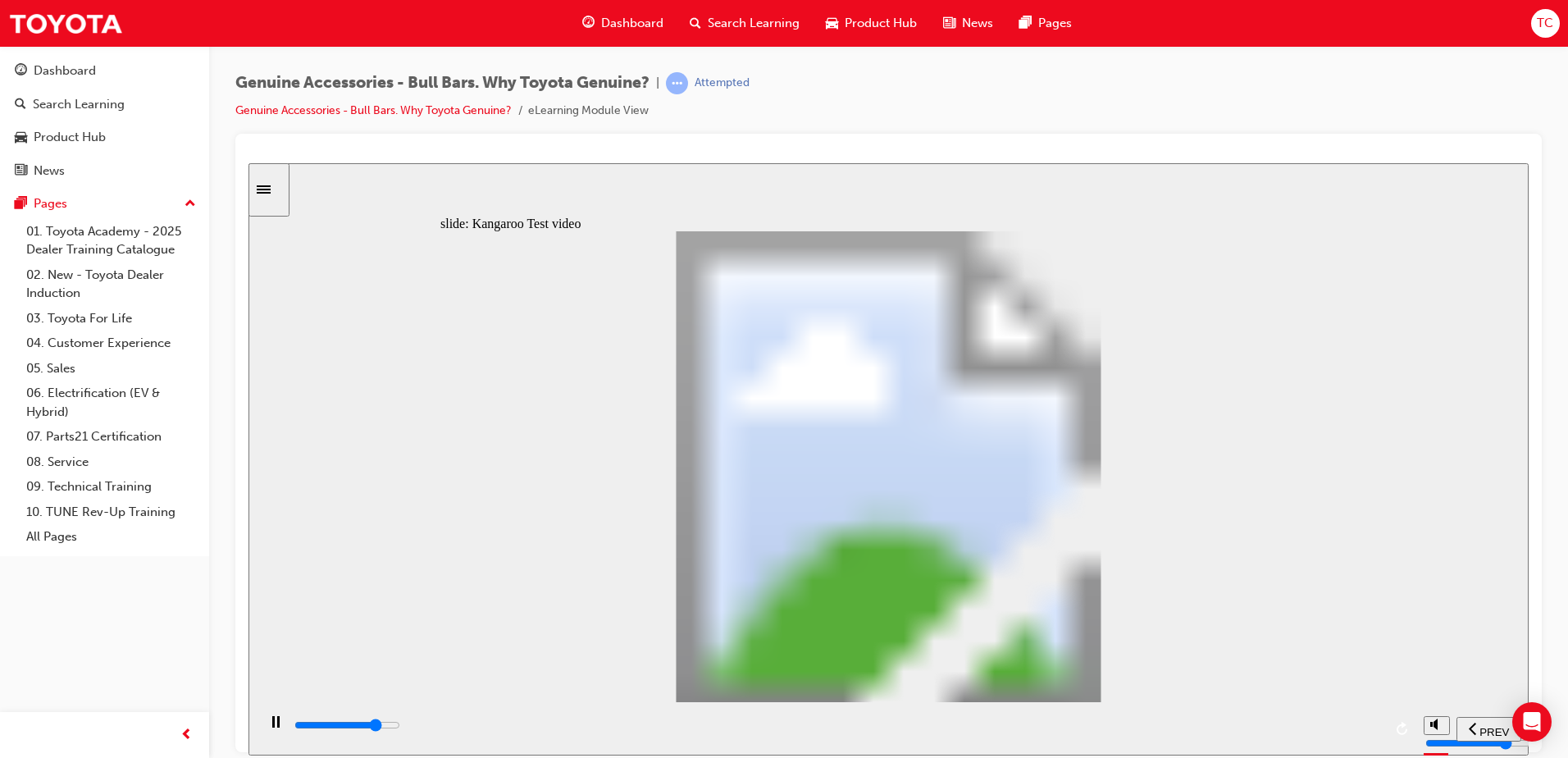
type input "12"
type input "17600"
type input "13"
type input "17900"
type input "13"
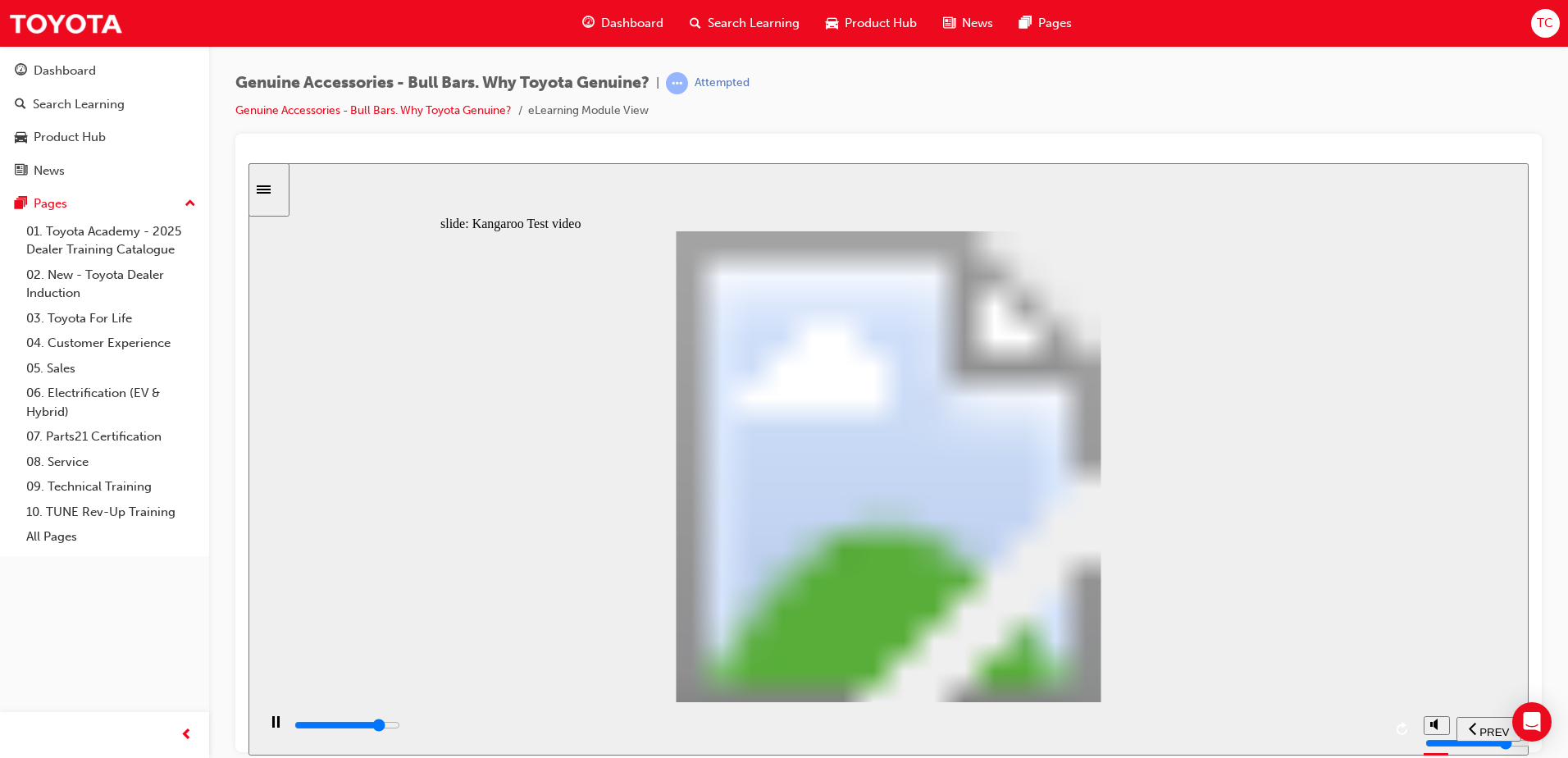
type input "18100"
type input "13"
type input "18400"
type input "14"
type input "18700"
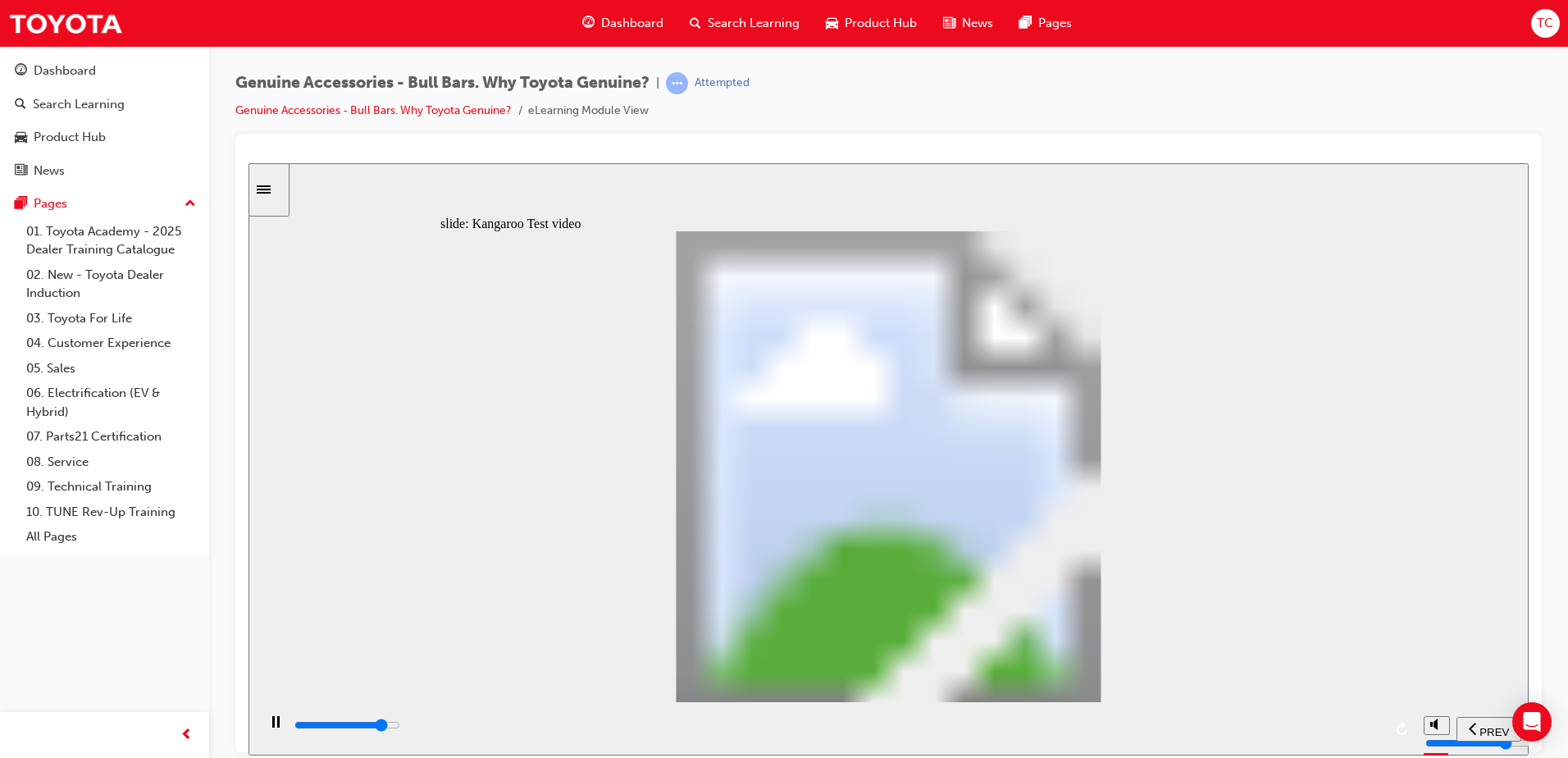
type input "14"
type input "18900"
type input "14"
type input "19200"
type input "14"
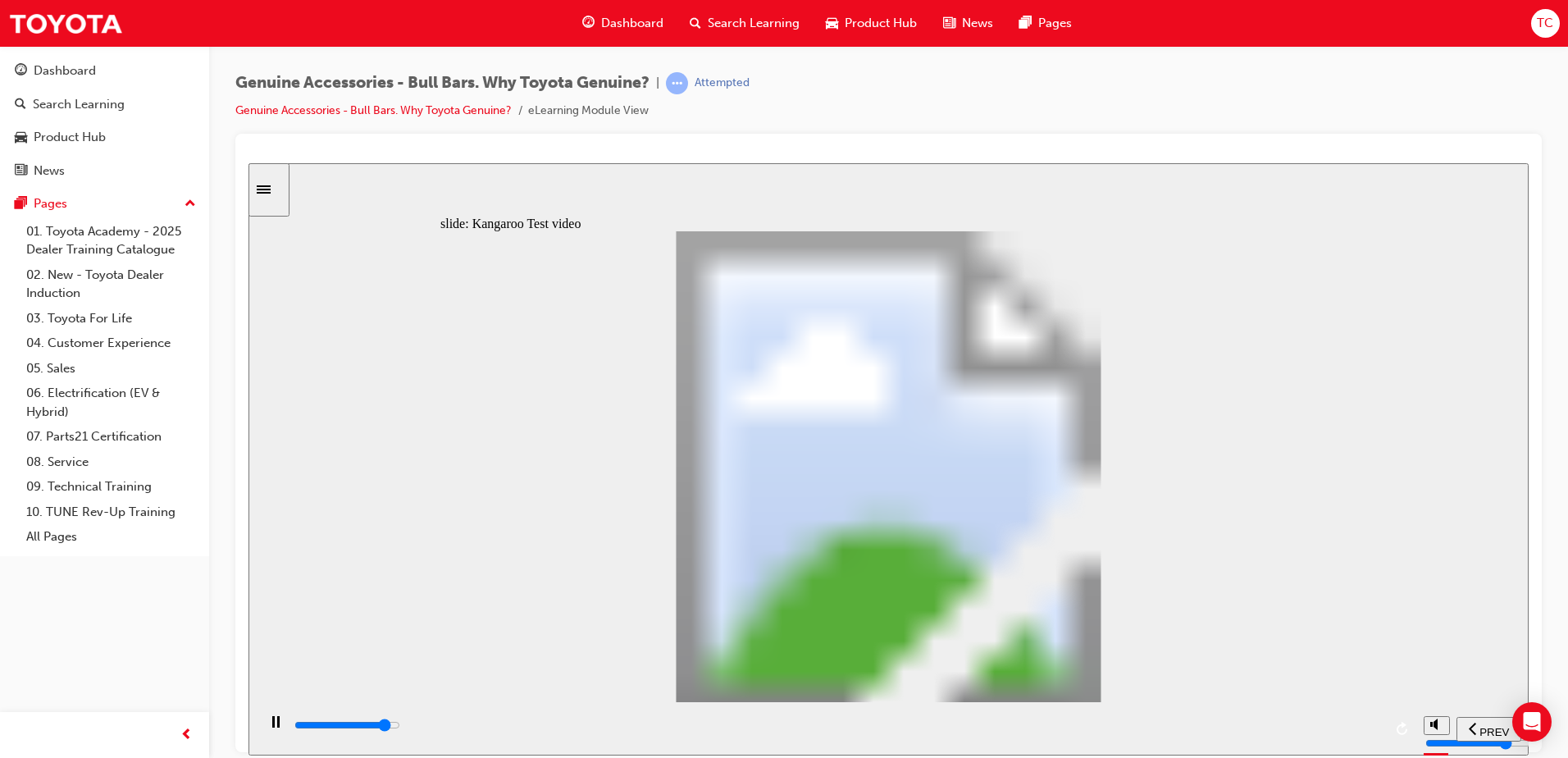
type input "19500"
type input "15"
type input "19700"
type input "15"
type input "20000"
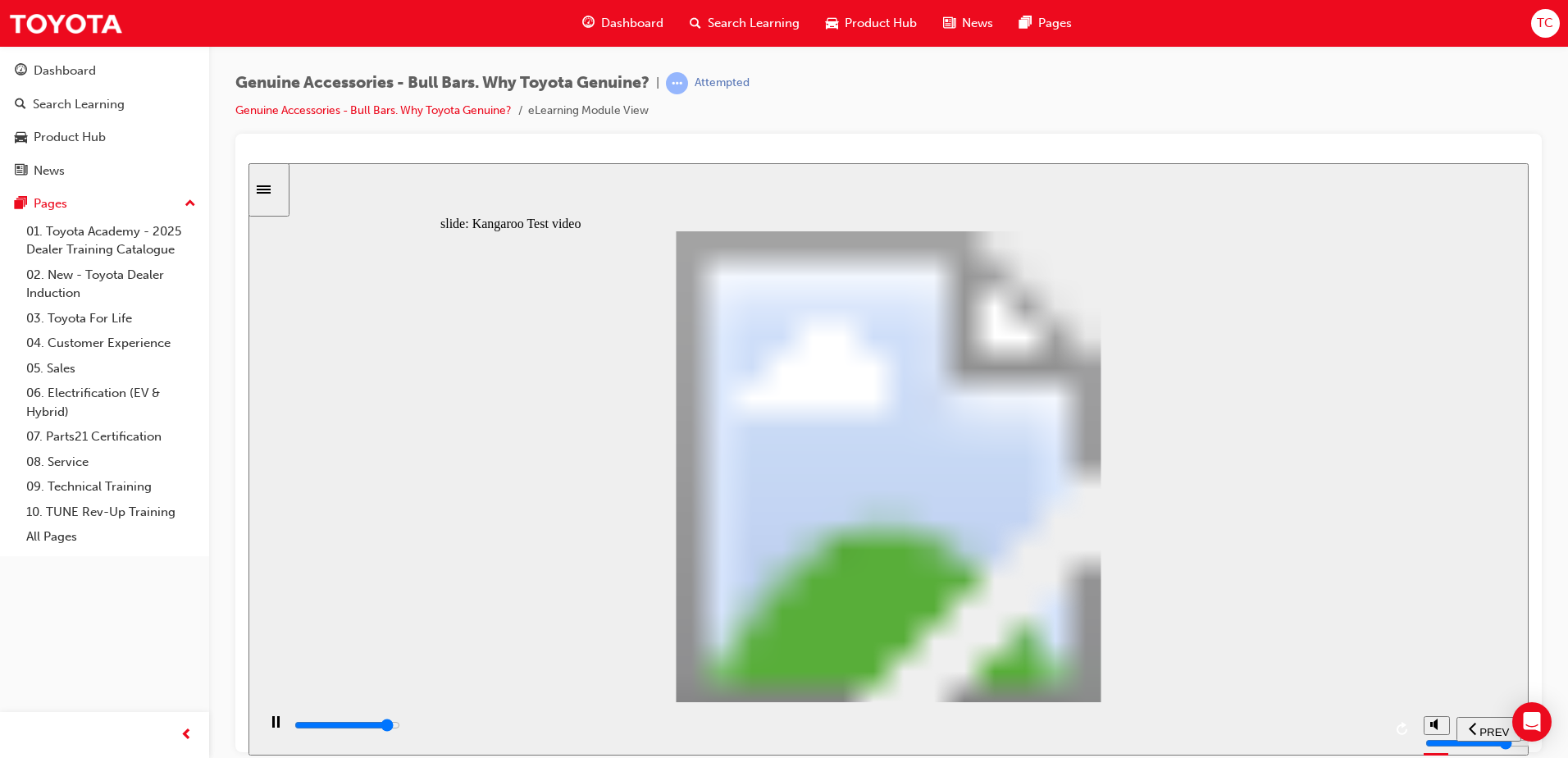
type input "15"
type input "20300"
type input "15"
type input "20500"
type input "16"
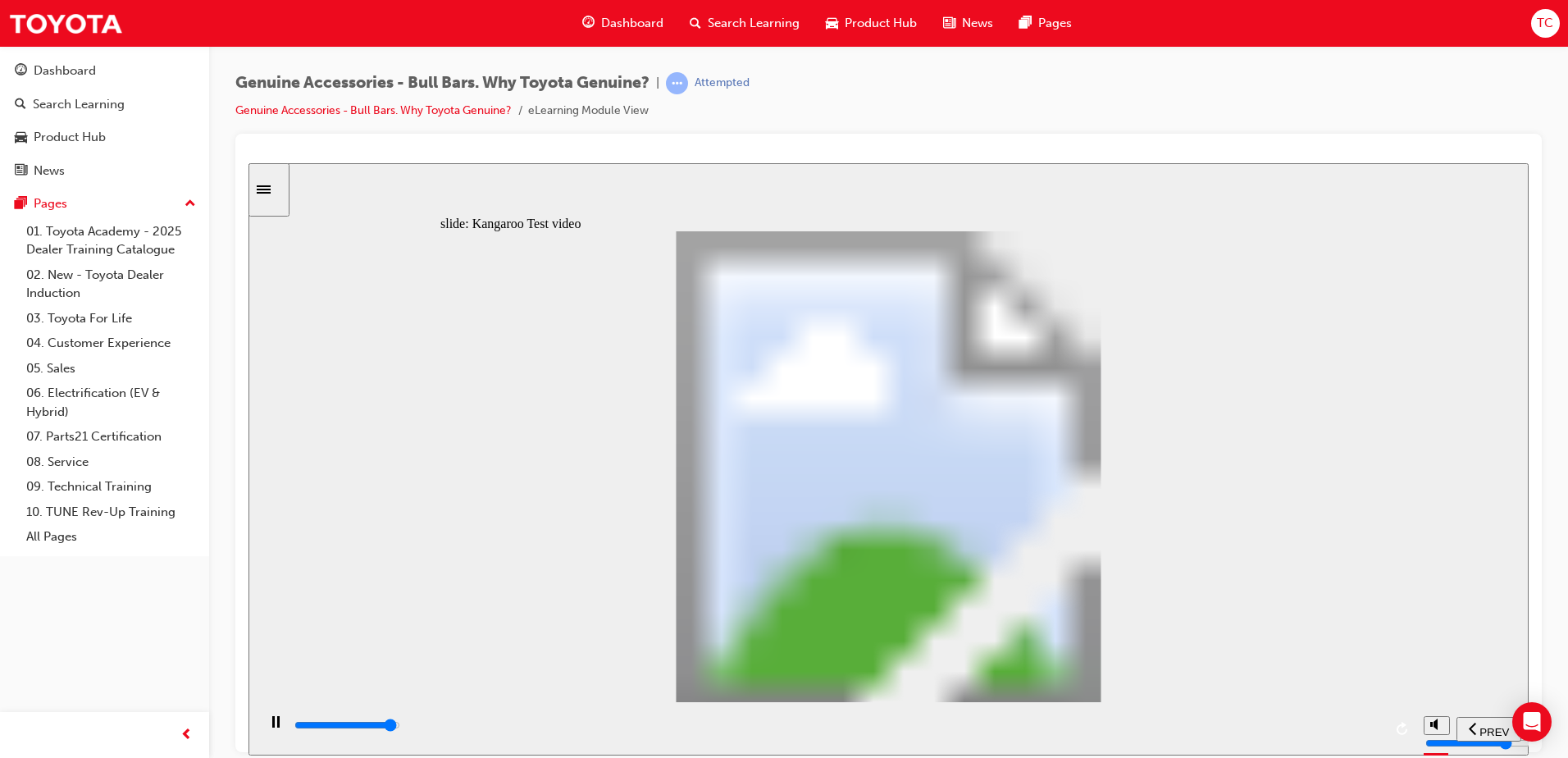
type input "20800"
type input "16"
type input "21000"
type input "16"
type input "21300"
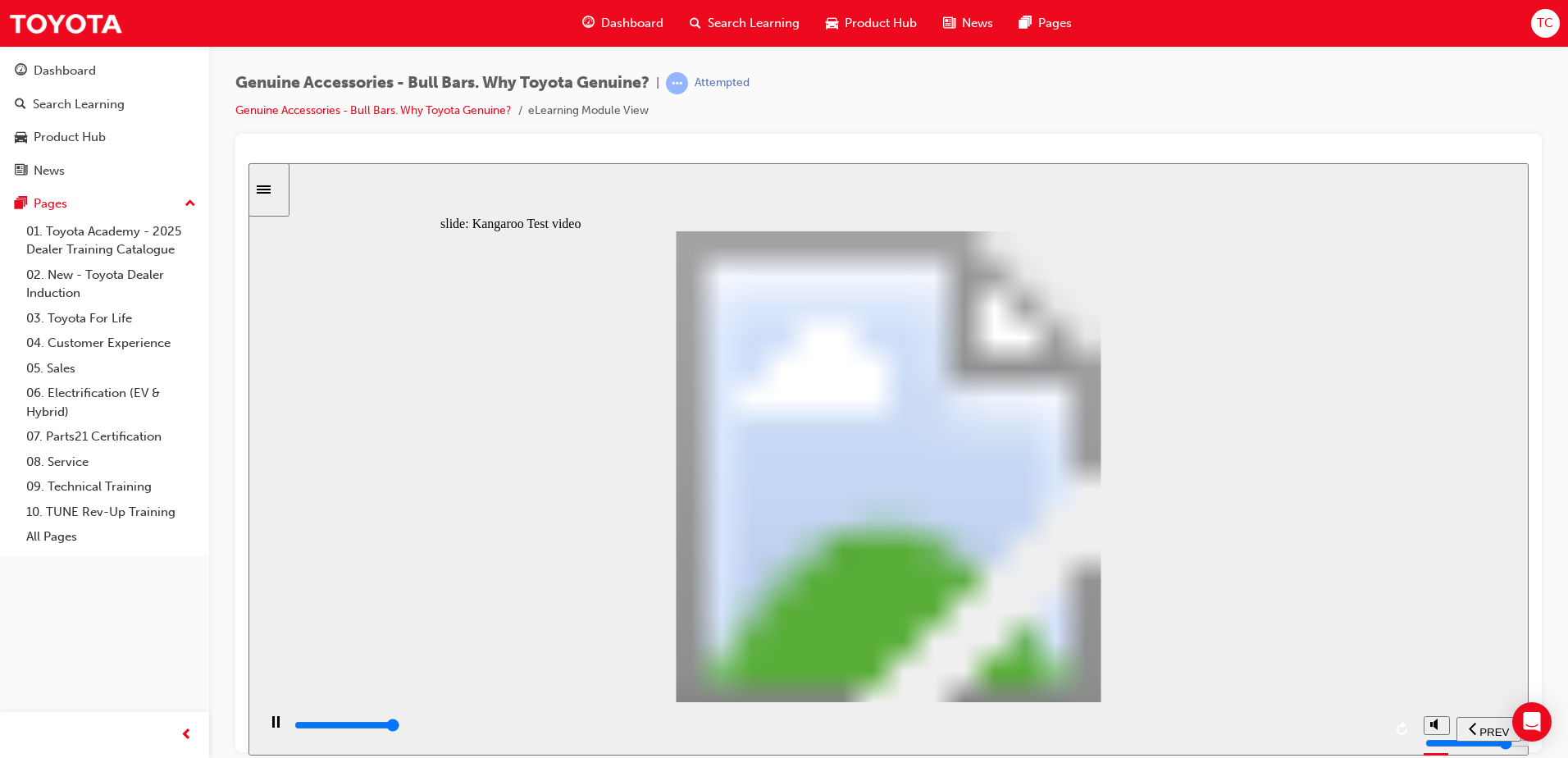
type input "16"
type input "21500"
type input "19"
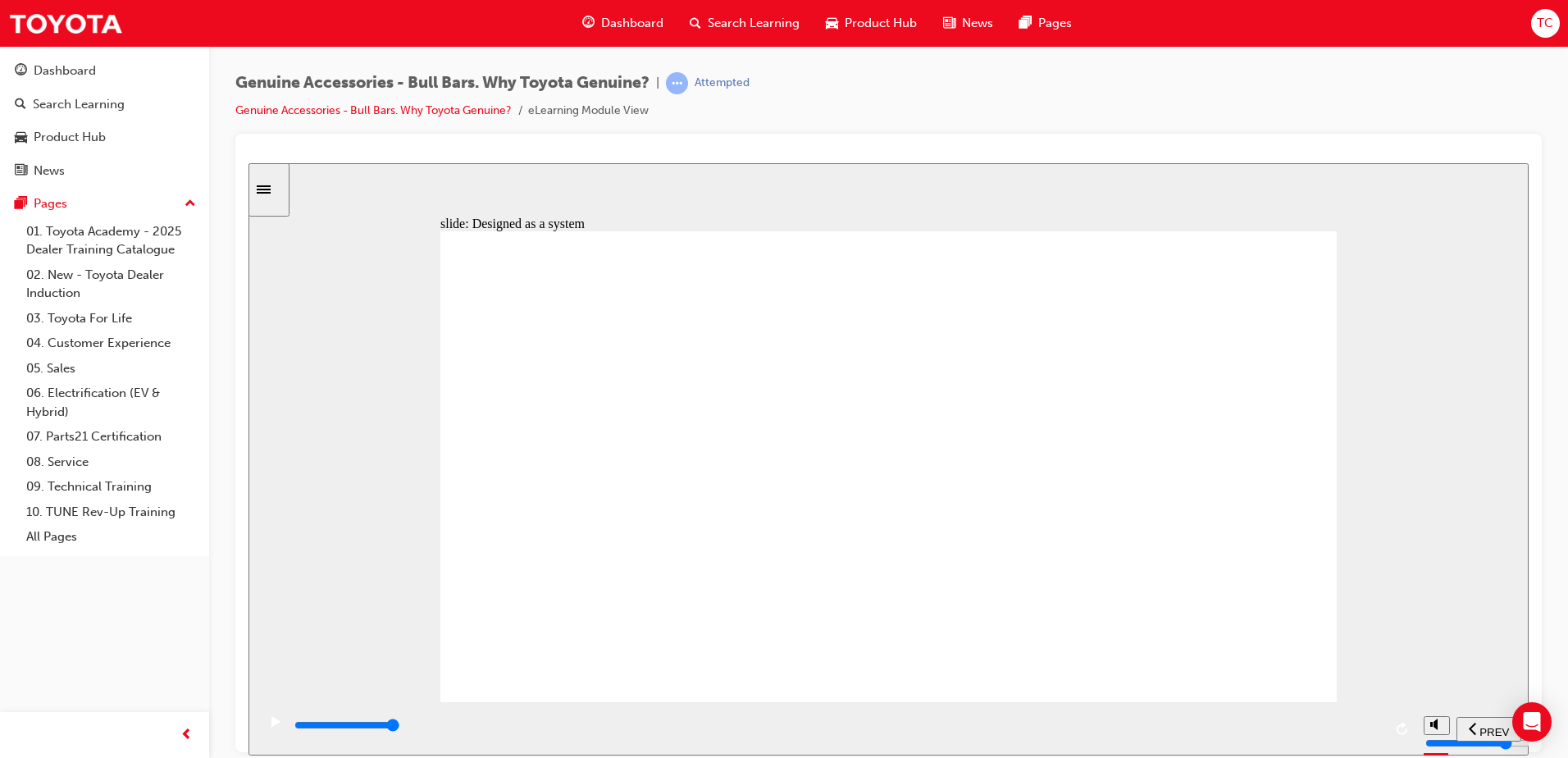
click at [281, 187] on icon "Sidebar Toggle" at bounding box center [268, 188] width 24 height 10
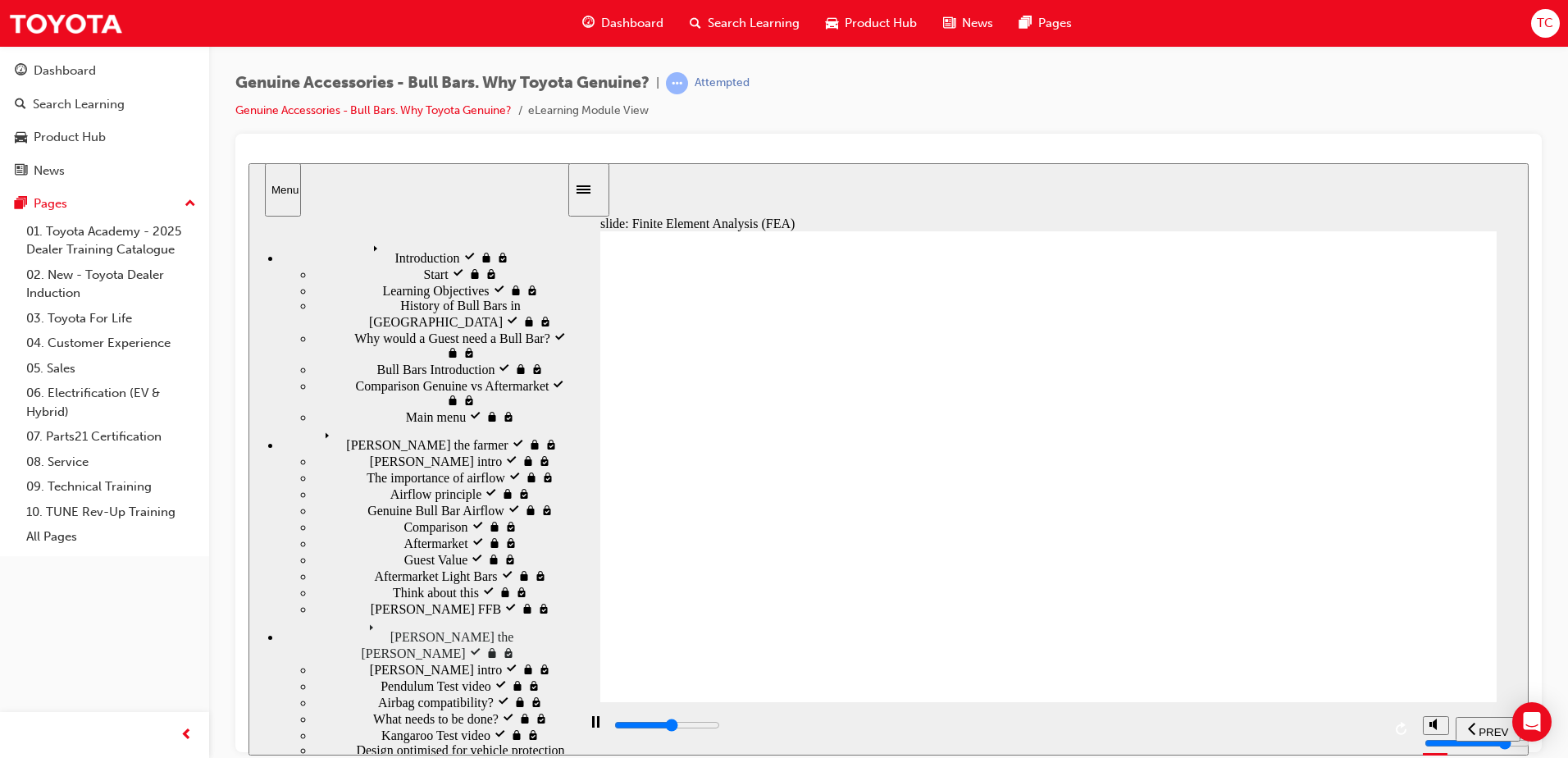
type input "18500"
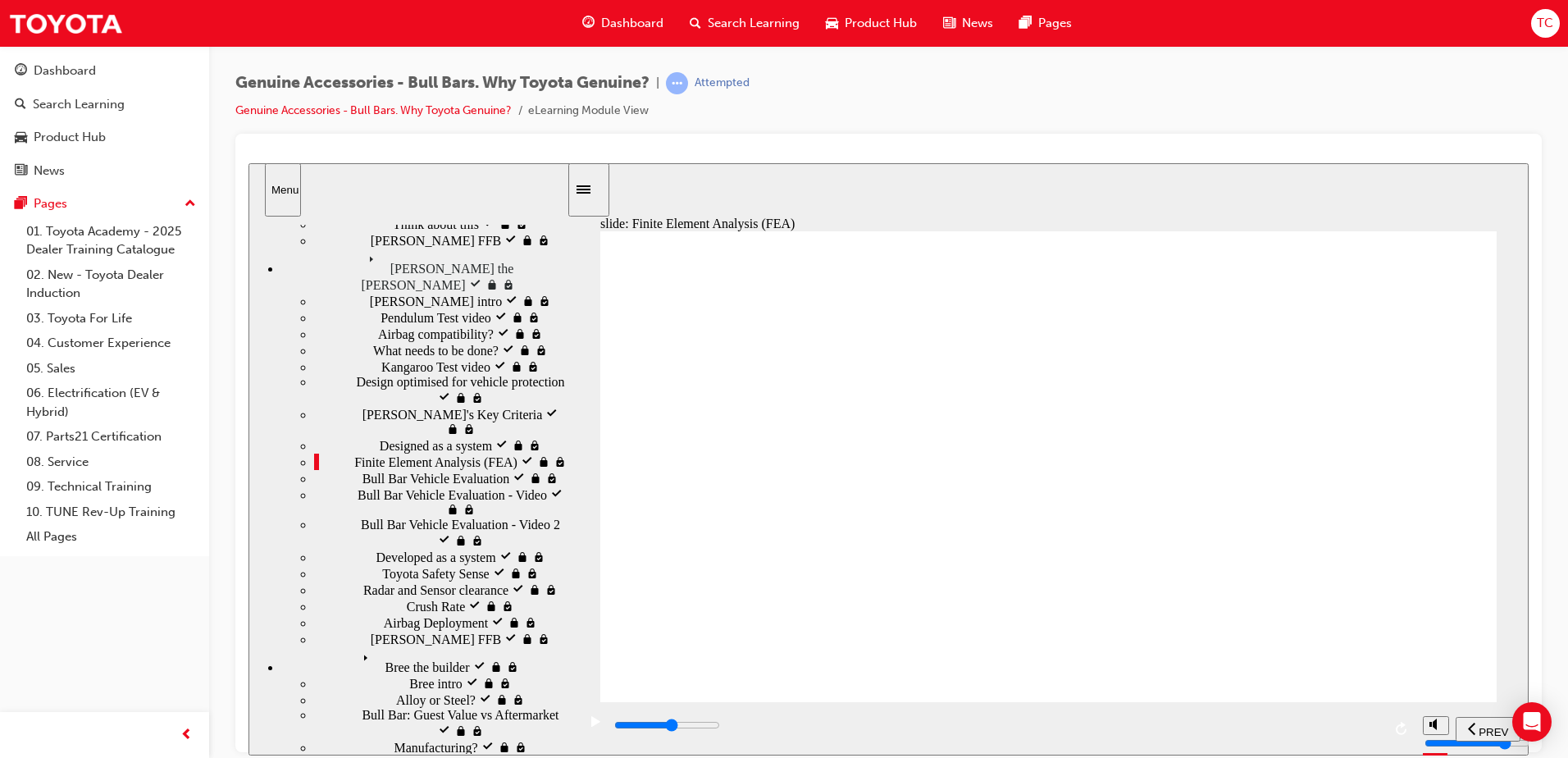
scroll to position [382, 0]
